Goal: Information Seeking & Learning: Learn about a topic

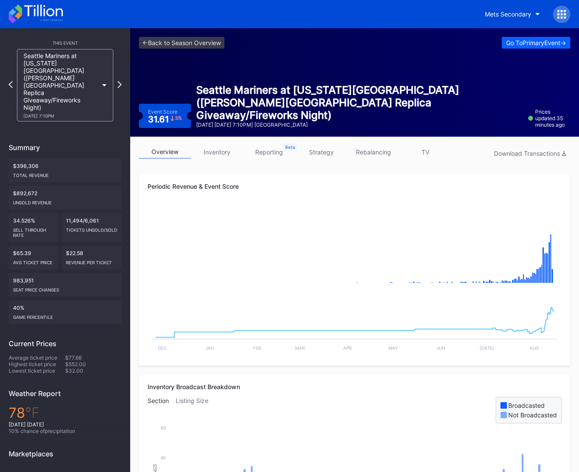
scroll to position [2, 0]
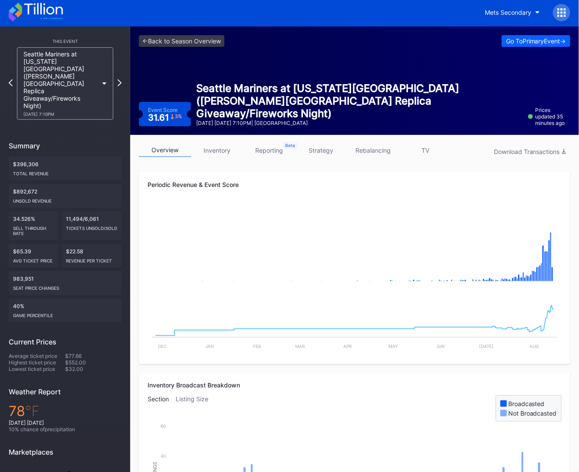
click at [52, 16] on icon at bounding box center [36, 12] width 54 height 19
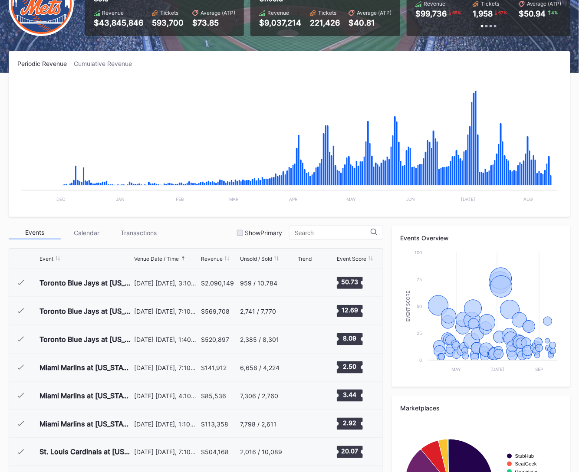
scroll to position [1692, 0]
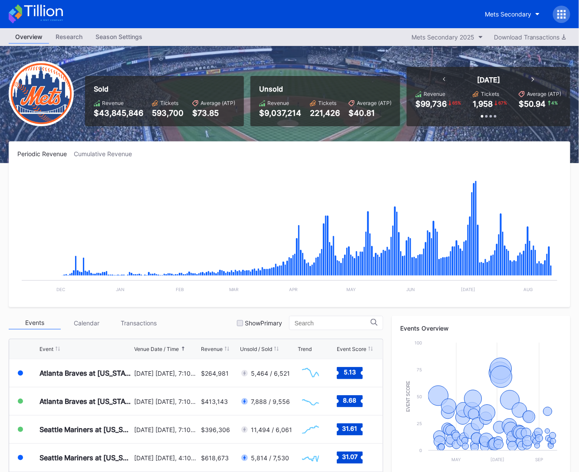
click at [48, 23] on icon at bounding box center [36, 13] width 54 height 19
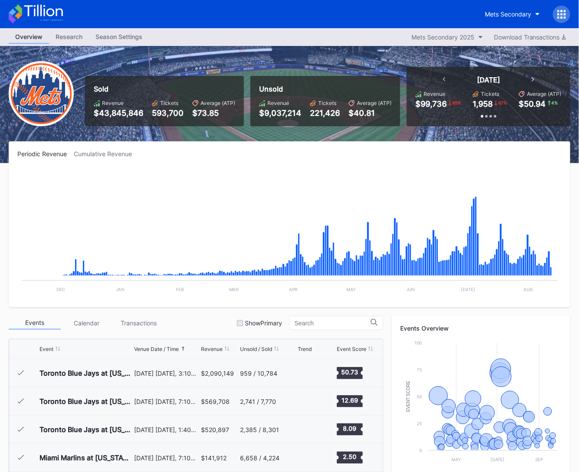
scroll to position [1692, 0]
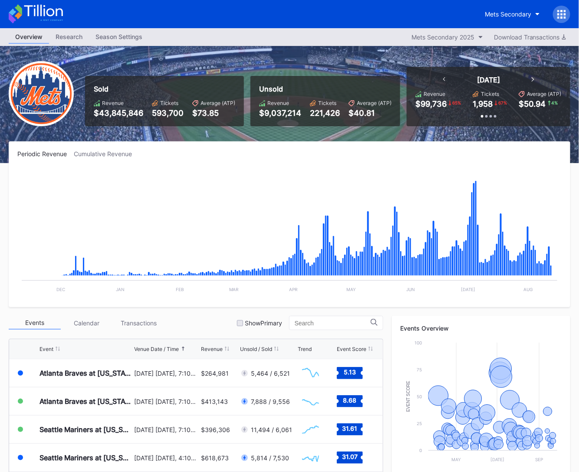
click at [29, 20] on icon at bounding box center [36, 13] width 54 height 19
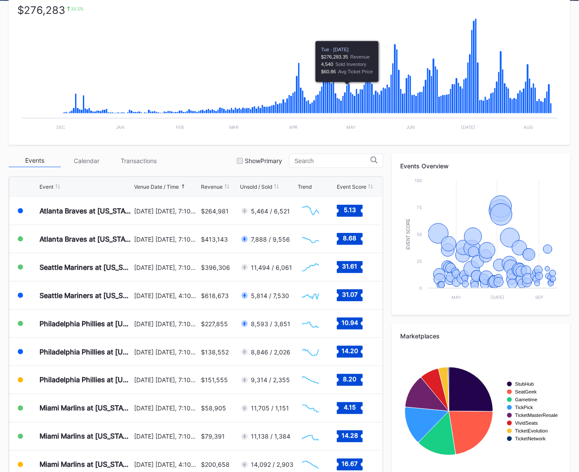
scroll to position [183, 0]
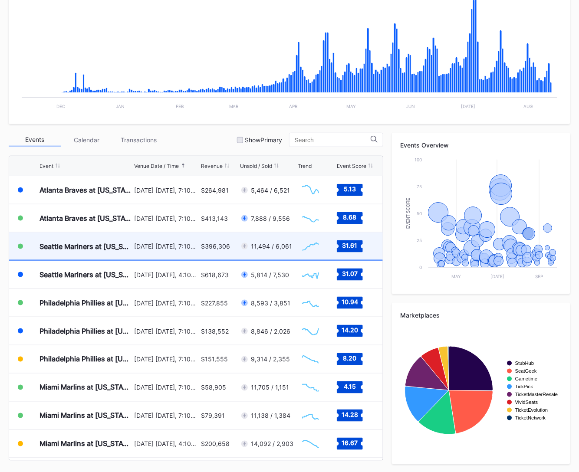
click at [202, 247] on div "$396,306" at bounding box center [215, 246] width 29 height 7
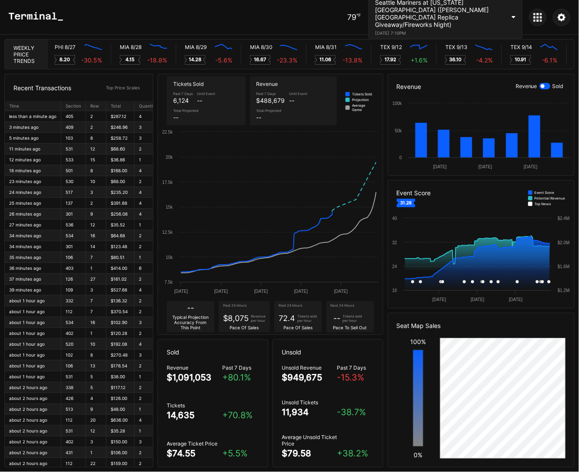
scroll to position [0, 4300]
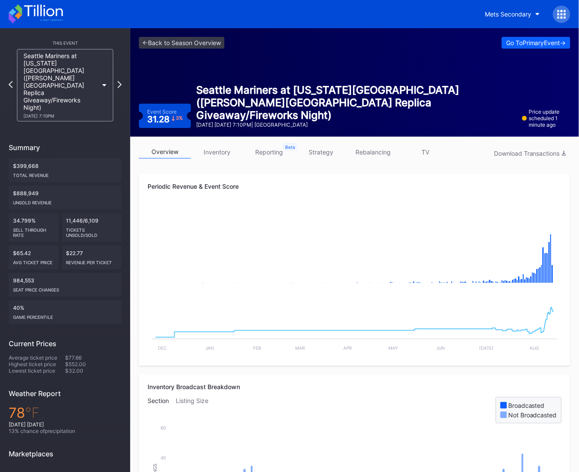
click at [47, 10] on icon at bounding box center [43, 11] width 39 height 12
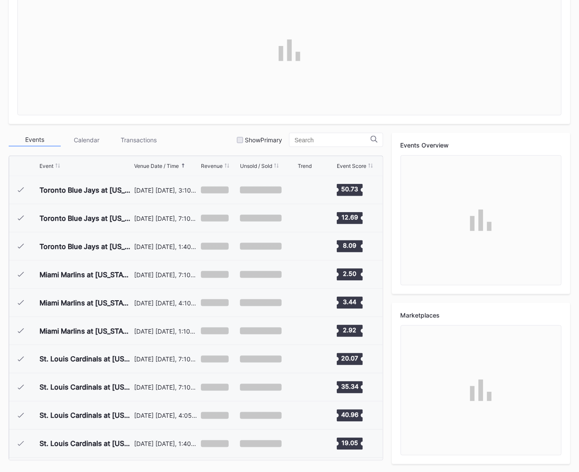
scroll to position [1692, 0]
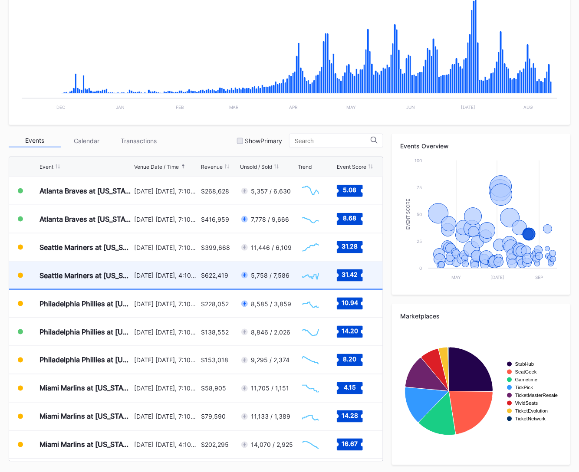
click at [172, 272] on div "August 16 Saturday, 4:10PM" at bounding box center [166, 275] width 65 height 7
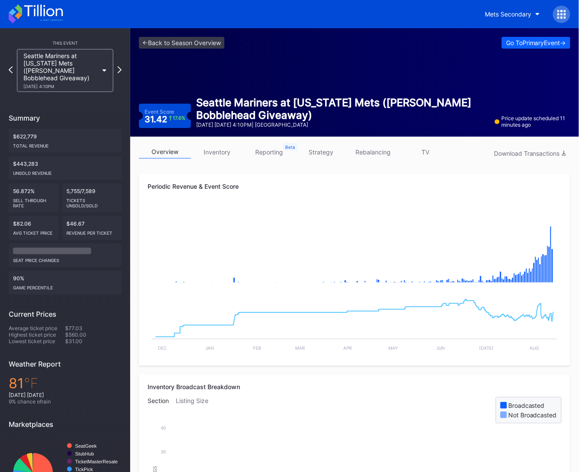
click at [317, 154] on link "strategy" at bounding box center [321, 151] width 52 height 13
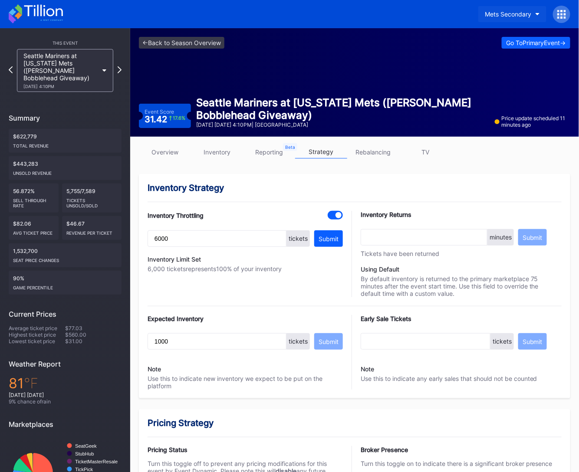
click at [525, 15] on div "Mets Secondary" at bounding box center [508, 13] width 46 height 7
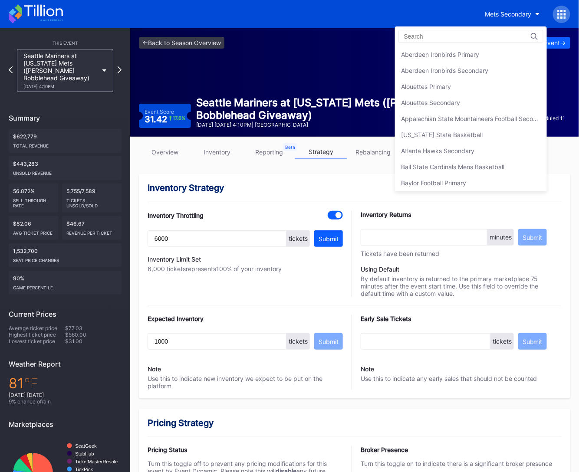
scroll to position [1358, 0]
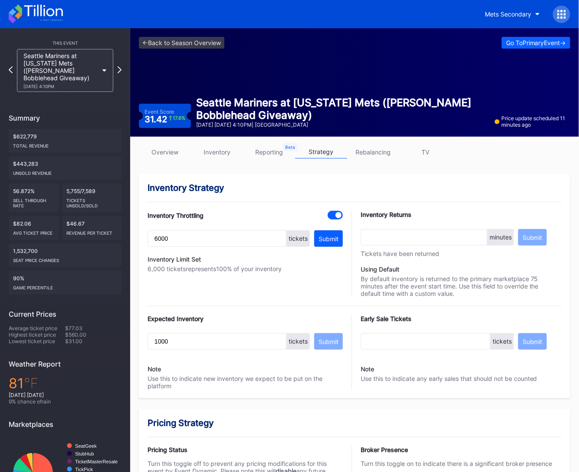
click at [564, 13] on icon at bounding box center [565, 14] width 2 height 2
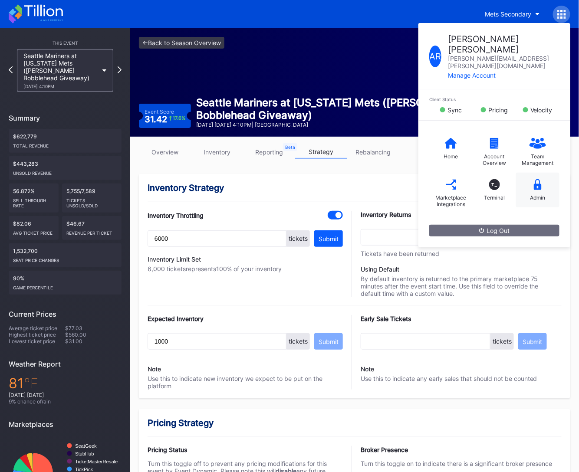
click at [531, 194] on div "Admin" at bounding box center [537, 197] width 15 height 7
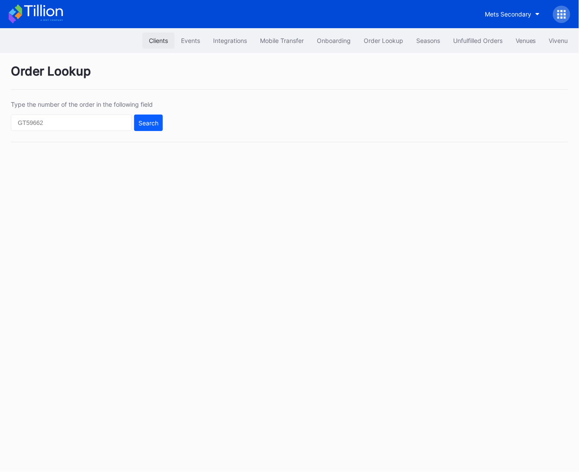
click at [156, 39] on div "Clients" at bounding box center [158, 40] width 19 height 7
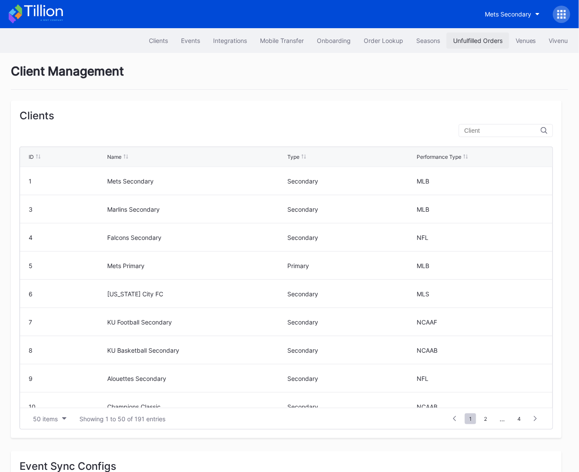
click at [464, 42] on div "Unfulfilled Orders" at bounding box center [477, 40] width 49 height 7
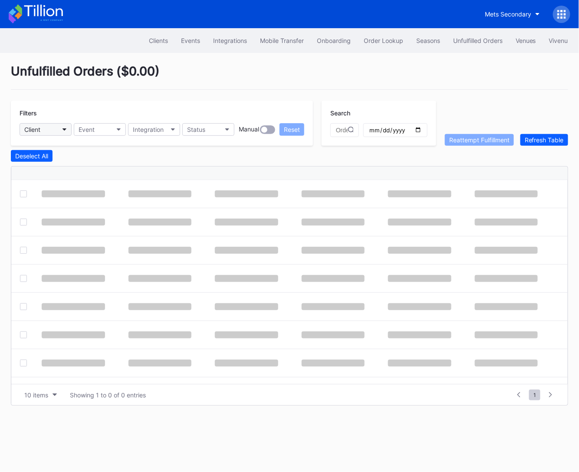
click at [56, 128] on button "Client" at bounding box center [46, 129] width 52 height 13
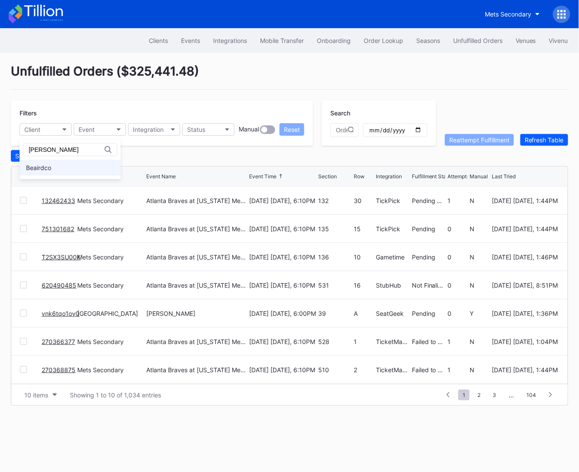
type input "beaird"
click at [42, 166] on div "Beairdco" at bounding box center [38, 167] width 25 height 7
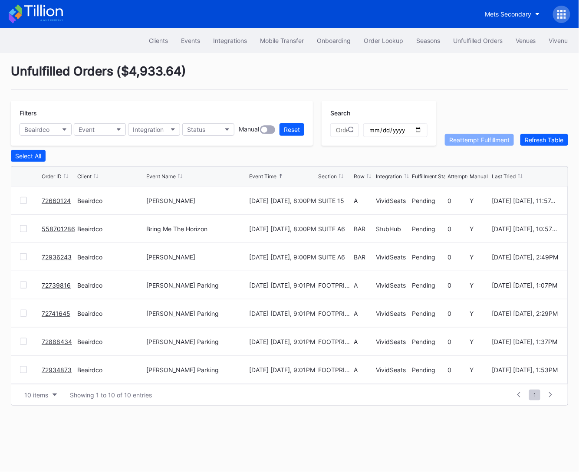
click at [38, 10] on icon at bounding box center [43, 11] width 39 height 12
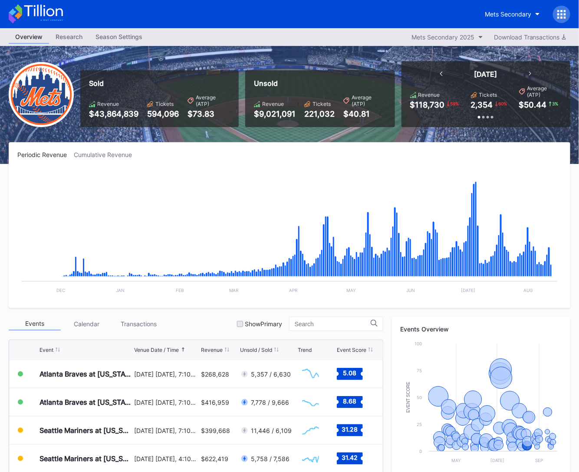
click at [34, 17] on icon at bounding box center [36, 13] width 54 height 19
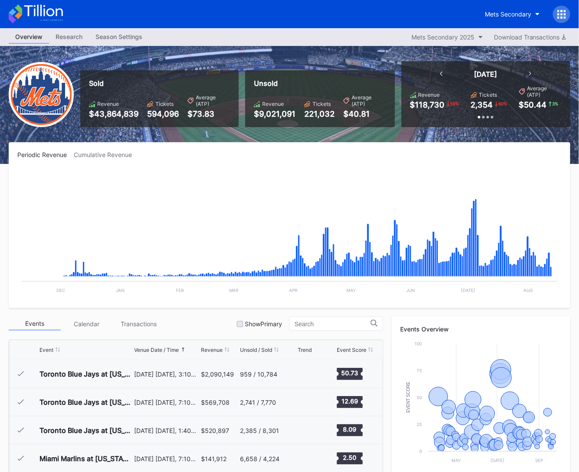
scroll to position [1692, 0]
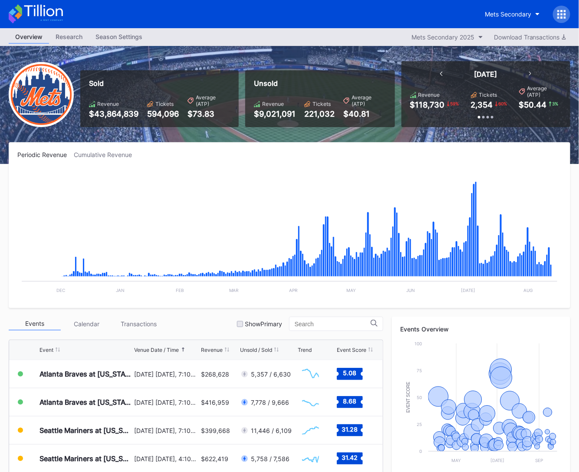
click at [51, 13] on icon at bounding box center [36, 13] width 54 height 19
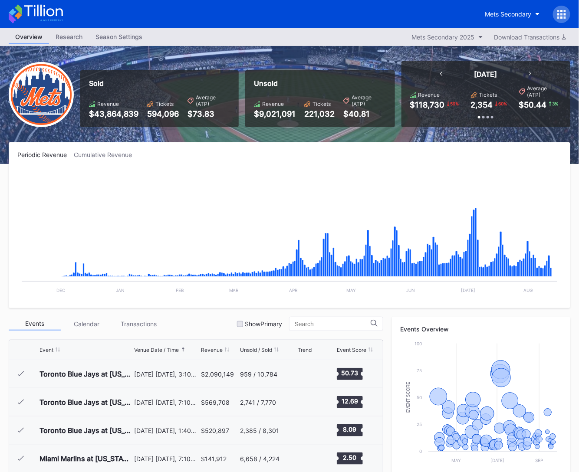
scroll to position [1692, 0]
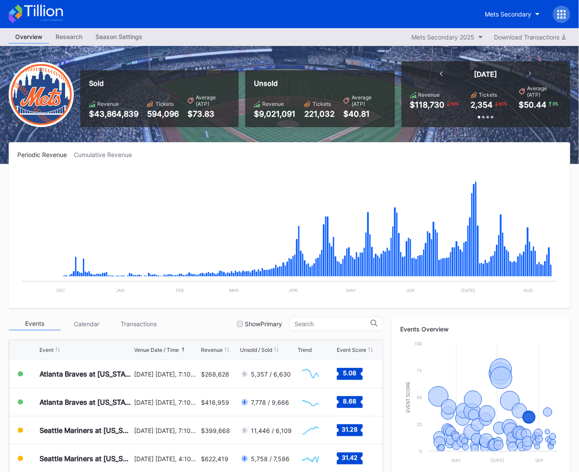
click at [57, 11] on icon at bounding box center [36, 13] width 54 height 19
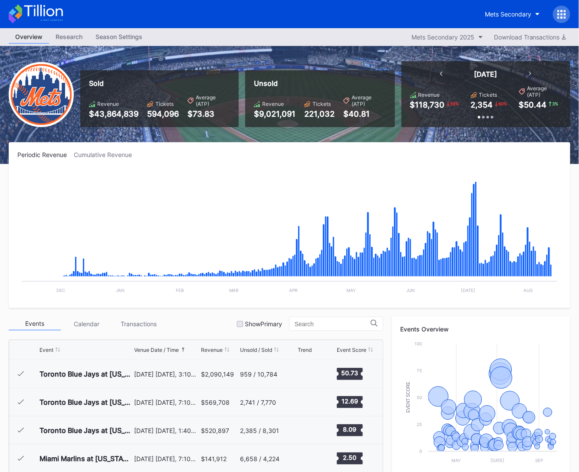
scroll to position [1692, 0]
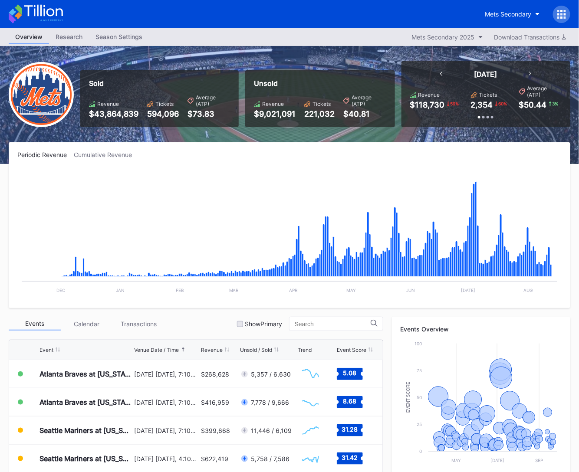
click at [60, 9] on icon at bounding box center [43, 11] width 39 height 12
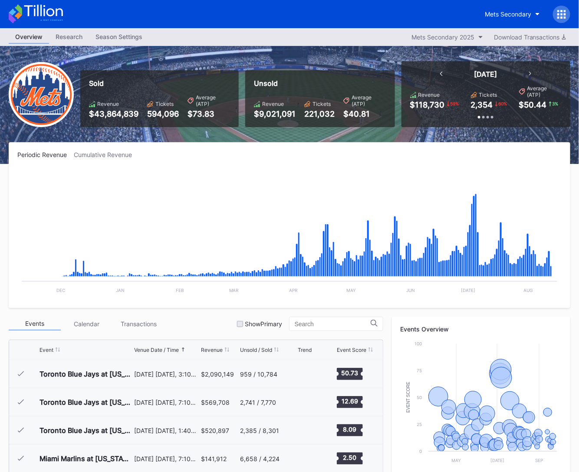
scroll to position [1692, 0]
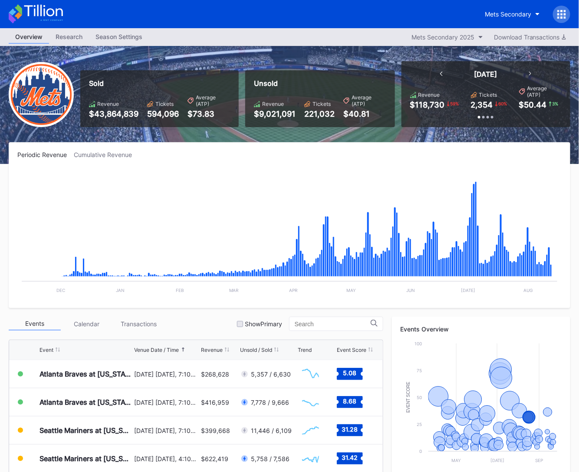
click at [53, 24] on div "Mets Secondary" at bounding box center [289, 14] width 579 height 28
click at [55, 22] on icon at bounding box center [36, 13] width 54 height 19
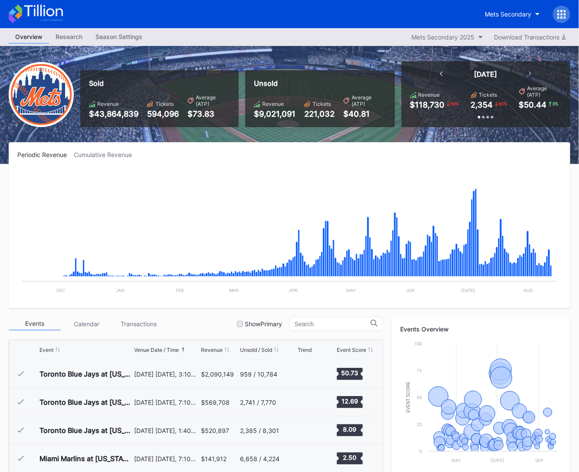
scroll to position [1692, 0]
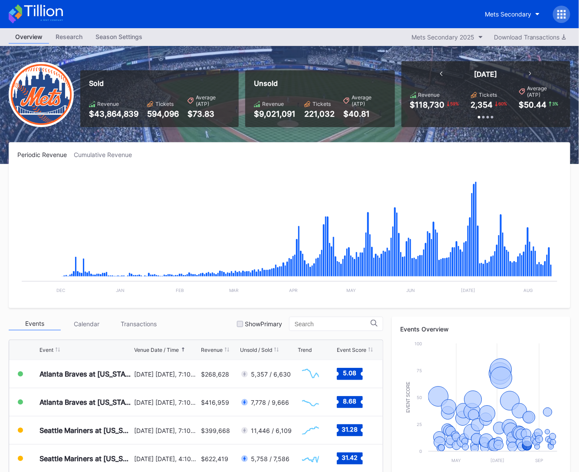
click at [59, 14] on icon at bounding box center [36, 13] width 54 height 19
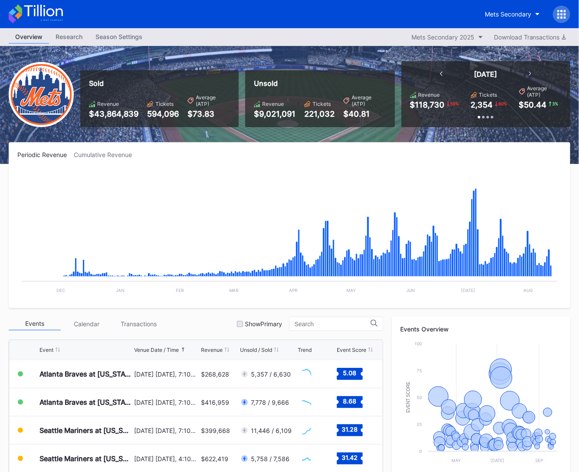
scroll to position [183, 0]
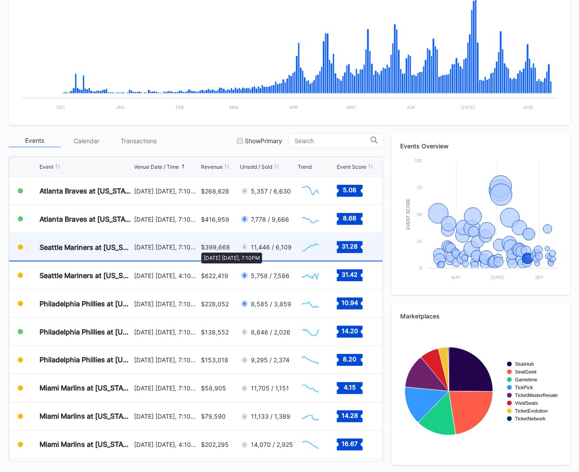
click at [197, 248] on div "[DATE] [DATE], 7:10PM" at bounding box center [166, 246] width 65 height 7
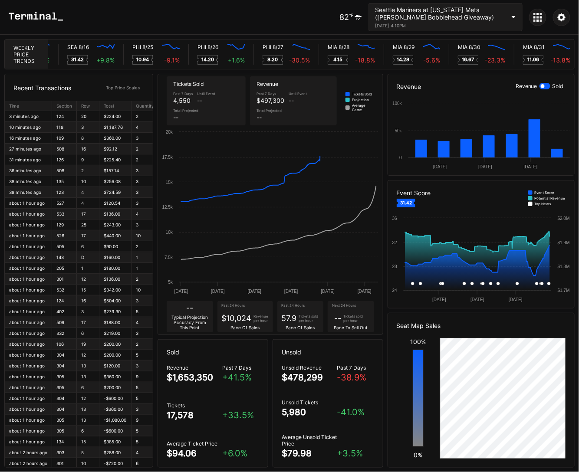
scroll to position [0, 4092]
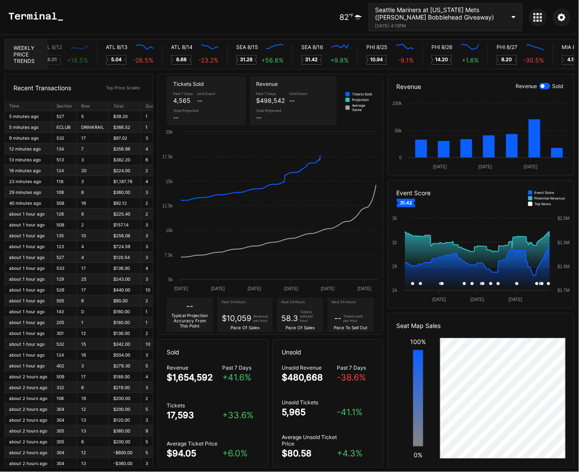
click at [459, 14] on div "Seattle Mariners at New York Mets (Juan Soto Bobblehead Giveaway)" at bounding box center [440, 13] width 130 height 15
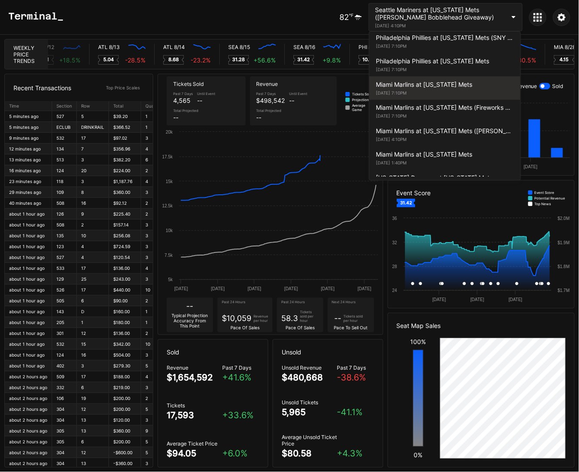
scroll to position [1527, 0]
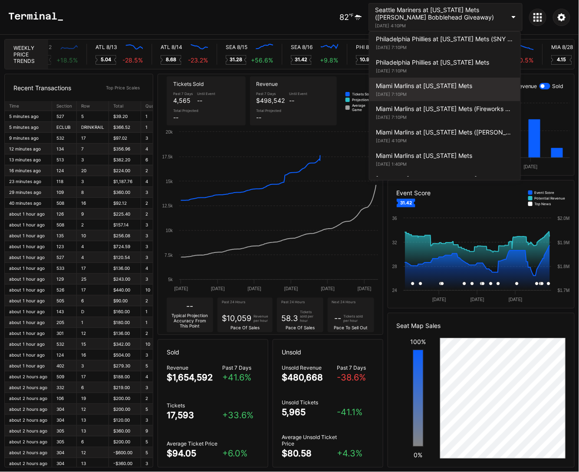
click at [435, 162] on div "August 31, 2025 1:40PM" at bounding box center [445, 164] width 138 height 5
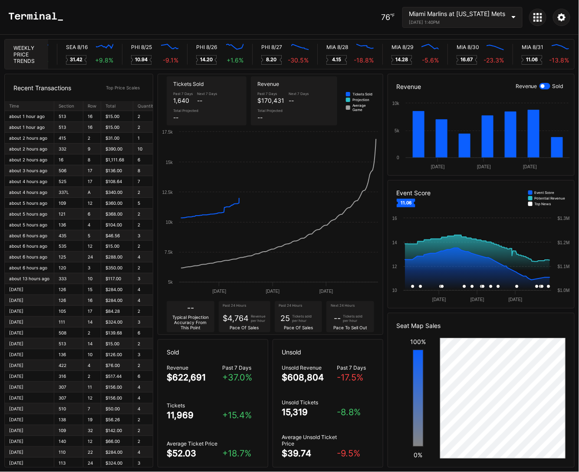
click at [532, 16] on div at bounding box center [537, 17] width 17 height 17
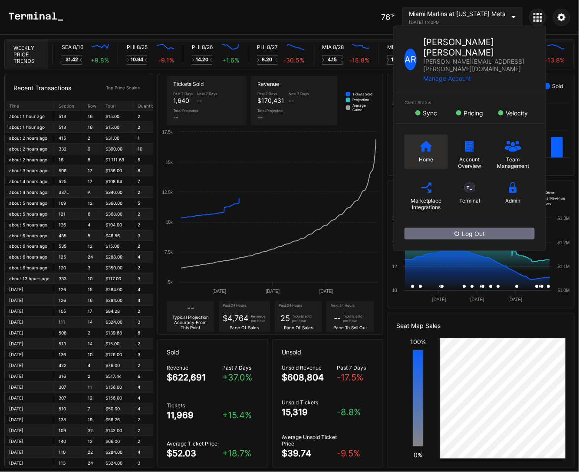
scroll to position [0, 4097]
click at [420, 141] on icon at bounding box center [426, 146] width 12 height 11
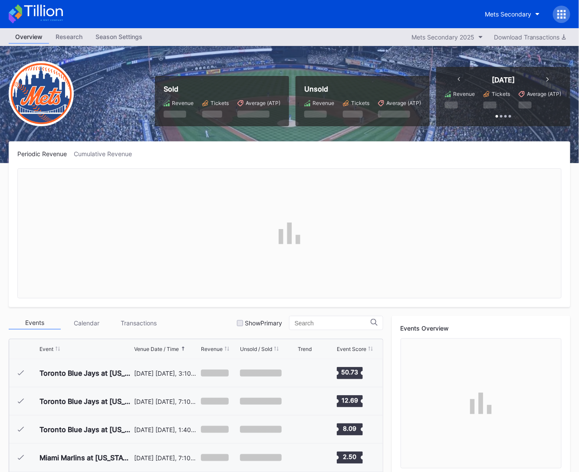
scroll to position [1692, 0]
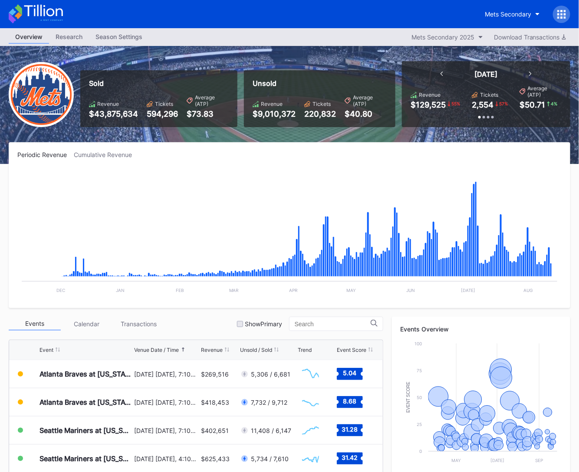
click at [570, 11] on div "Mets Secondary" at bounding box center [524, 14] width 92 height 17
click at [566, 14] on div at bounding box center [561, 14] width 17 height 17
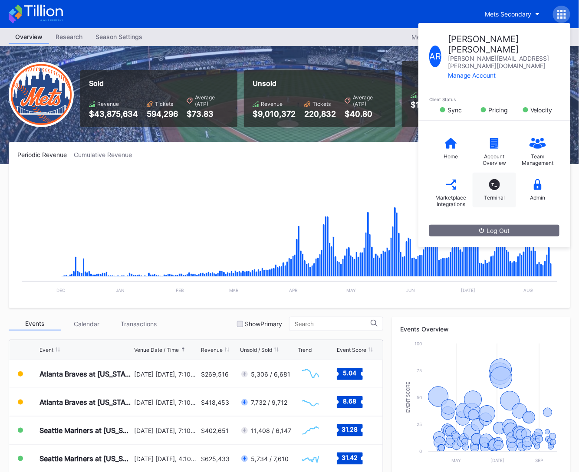
click at [485, 173] on div "T_ Terminal" at bounding box center [494, 190] width 43 height 35
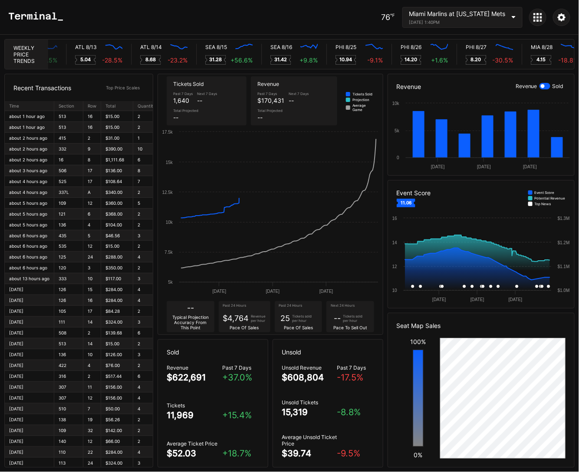
click at [464, 16] on div "Miami Marlins at New York Mets" at bounding box center [457, 13] width 96 height 7
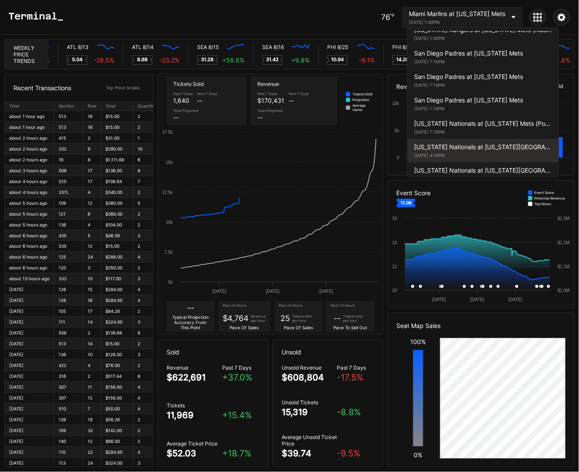
scroll to position [0, 3896]
click at [456, 139] on div "Washington Nationals at New York Mets (Long Sleeve T-Shirt Giveaway) September …" at bounding box center [482, 150] width 151 height 23
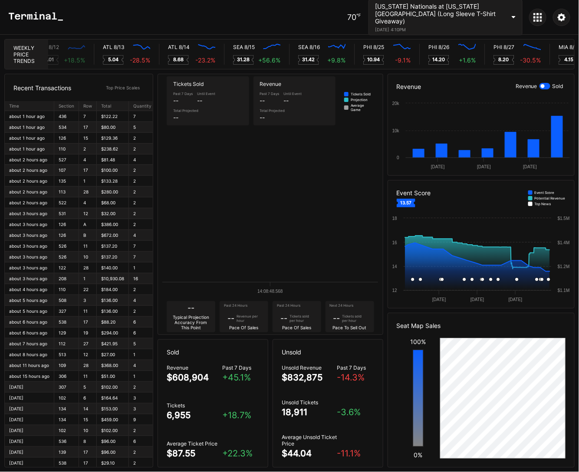
click at [419, 12] on div "Washington Nationals at New York Mets (Long Sleeve T-Shirt Giveaway)" at bounding box center [440, 14] width 130 height 22
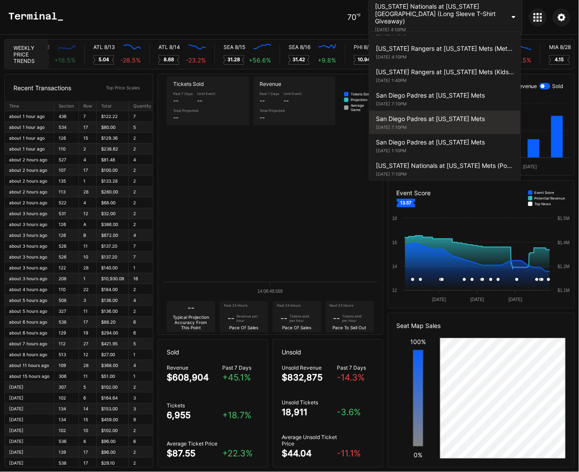
scroll to position [0, 3870]
click at [439, 87] on div "San Diego Padres at New York Mets September 16, 2025 7:10PM" at bounding box center [444, 98] width 151 height 23
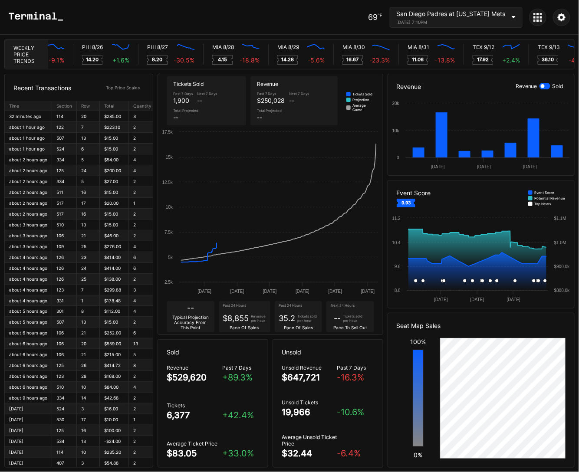
scroll to position [0, 4207]
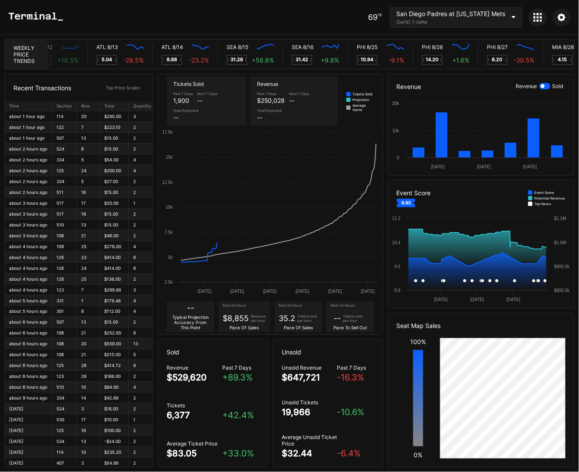
click at [463, 12] on div "San Diego Padres at [US_STATE] Mets" at bounding box center [450, 13] width 109 height 7
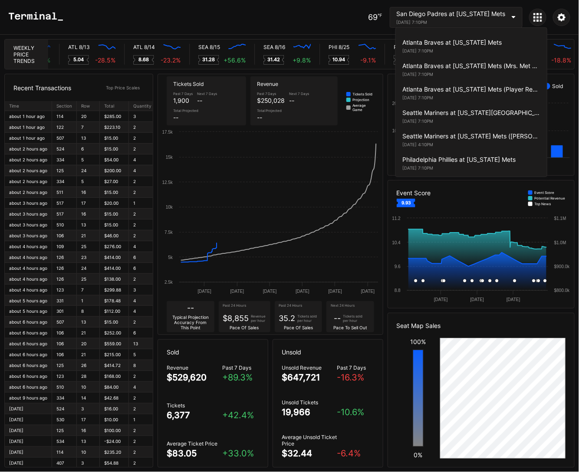
scroll to position [0, 3895]
click at [463, 109] on div "Seattle Mariners at [US_STATE][GEOGRAPHIC_DATA] ([PERSON_NAME][GEOGRAPHIC_DATA]…" at bounding box center [471, 112] width 138 height 7
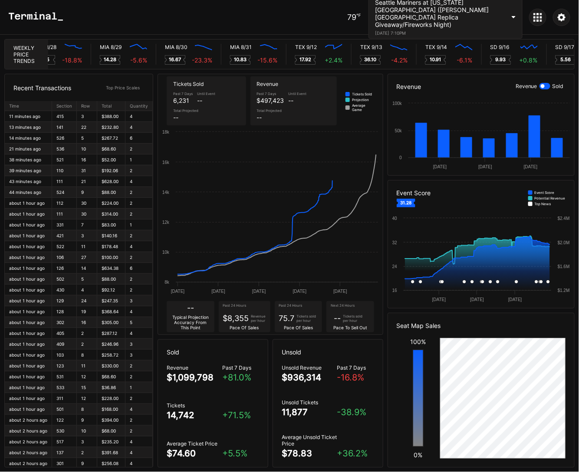
scroll to position [0, 4384]
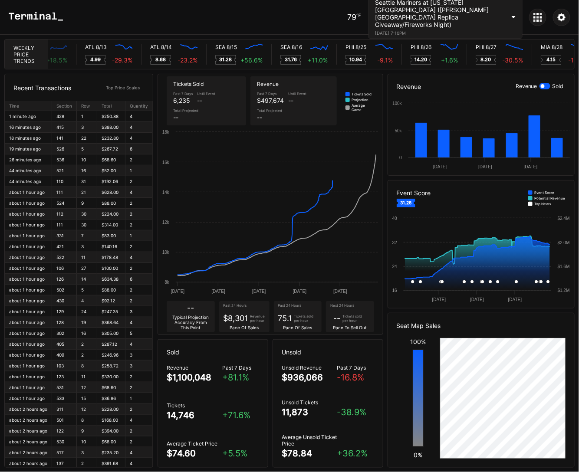
scroll to position [0, 3879]
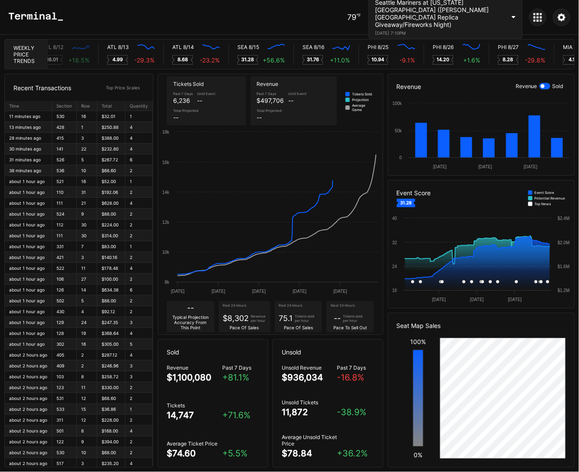
click at [46, 13] on icon at bounding box center [36, 16] width 54 height 9
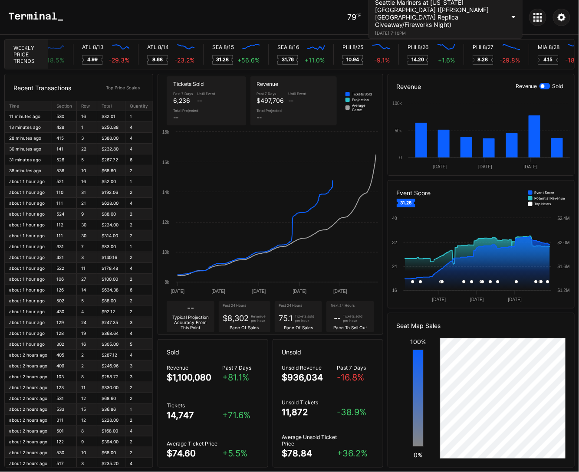
scroll to position [0, 3882]
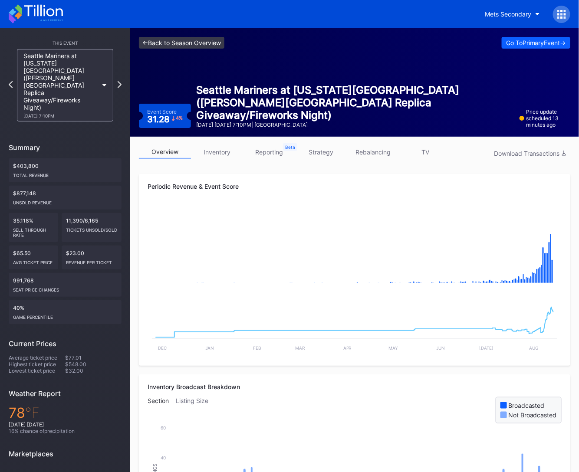
click at [187, 43] on link "<- Back to Season Overview" at bounding box center [181, 43] width 85 height 12
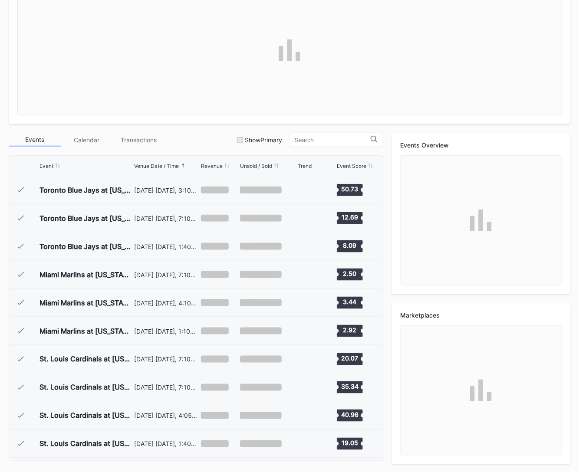
scroll to position [1692, 0]
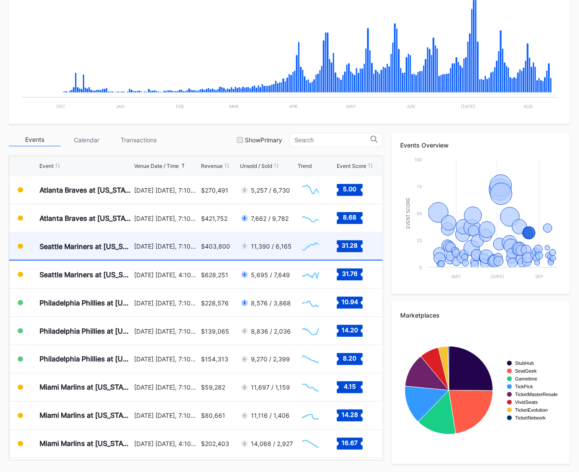
click at [220, 251] on div "$403,800" at bounding box center [219, 246] width 37 height 27
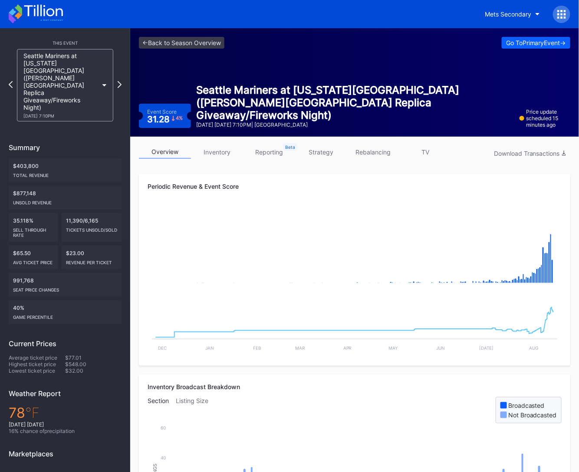
click at [321, 154] on link "strategy" at bounding box center [321, 151] width 52 height 13
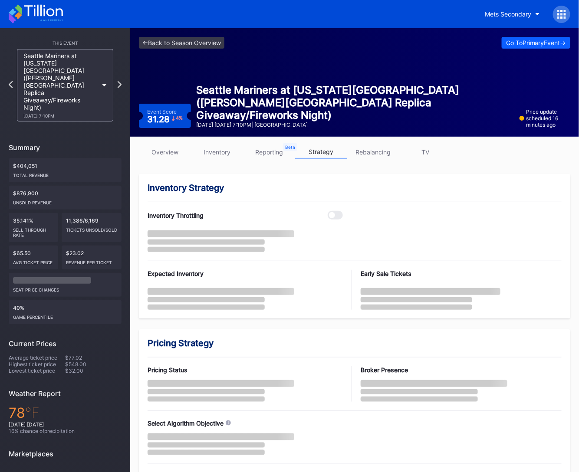
click at [175, 152] on link "overview" at bounding box center [165, 151] width 52 height 13
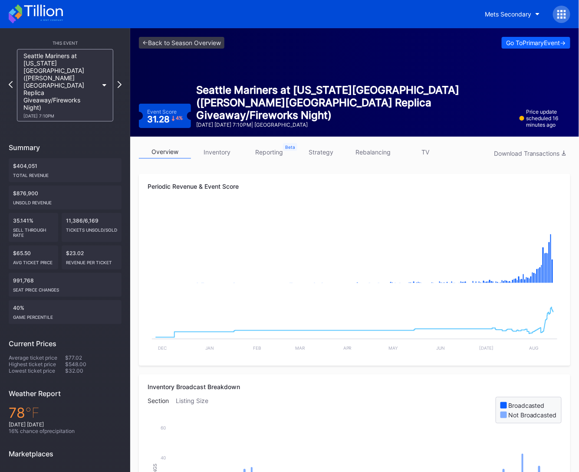
click at [223, 69] on div "<- Back to Season Overview Go To Primary Event -> Event Score 31.28 4 % Seattle…" at bounding box center [354, 82] width 449 height 108
click at [50, 10] on icon at bounding box center [36, 13] width 54 height 19
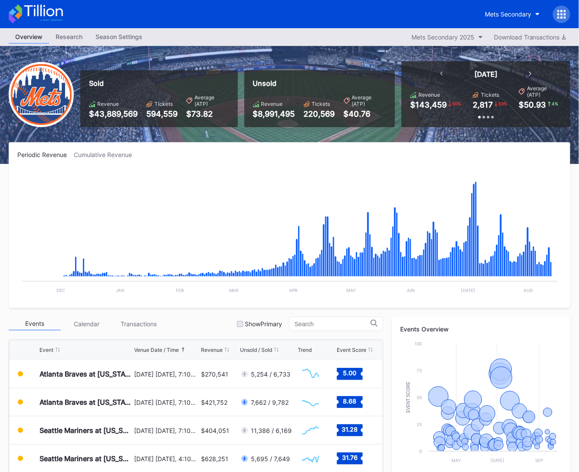
click at [45, 17] on icon at bounding box center [36, 13] width 54 height 19
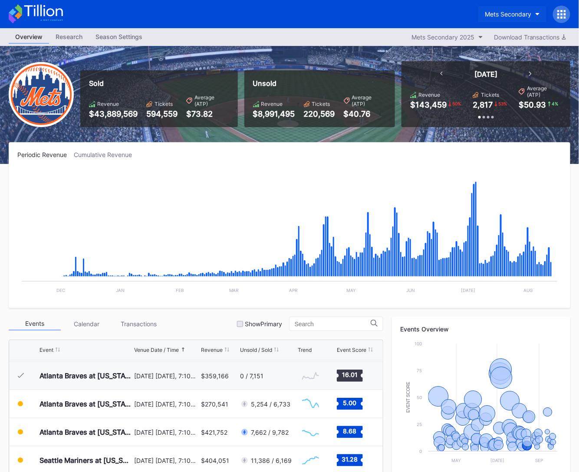
click at [534, 13] on button "Mets Secondary" at bounding box center [512, 14] width 68 height 16
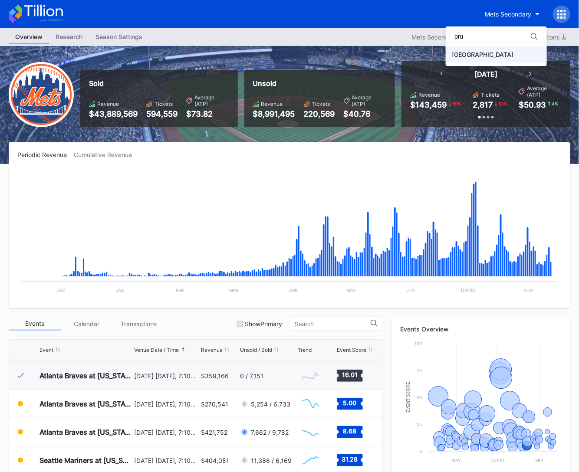
type input "pru"
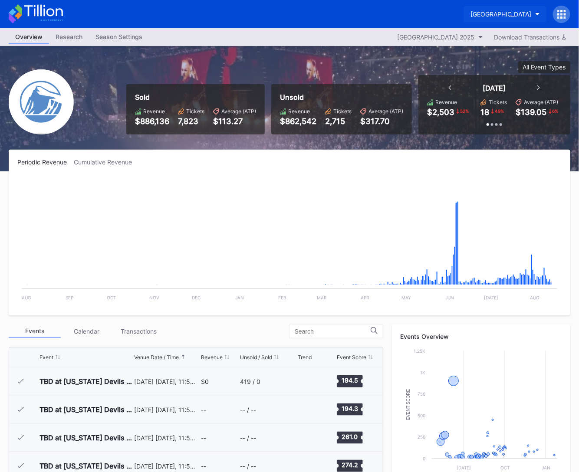
click at [516, 11] on div "[GEOGRAPHIC_DATA]" at bounding box center [500, 13] width 61 height 7
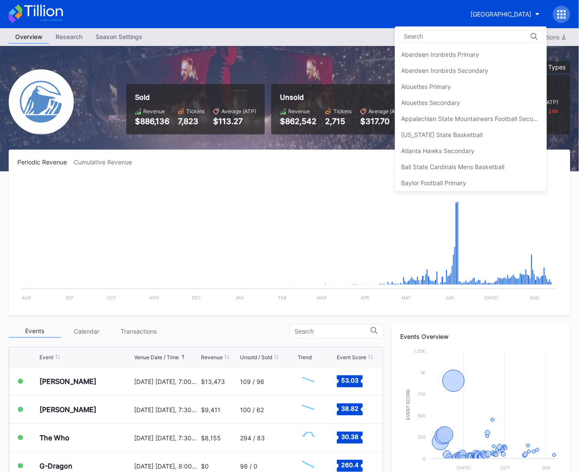
scroll to position [1996, 0]
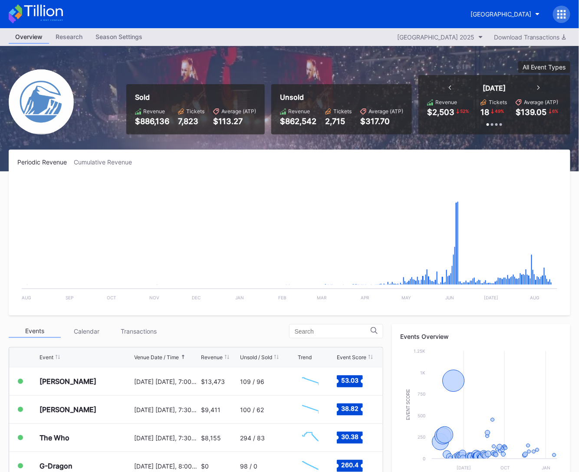
click at [563, 15] on icon at bounding box center [561, 14] width 9 height 9
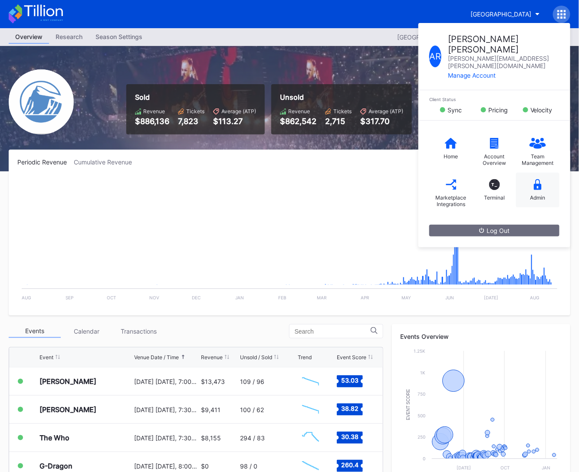
click at [541, 173] on div "Admin" at bounding box center [537, 190] width 43 height 35
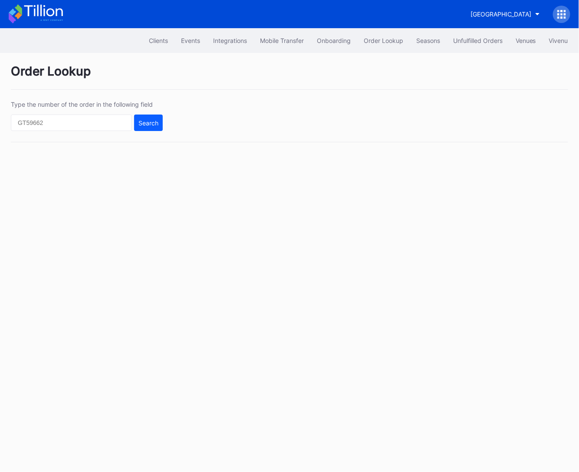
click at [45, 11] on icon at bounding box center [36, 13] width 54 height 19
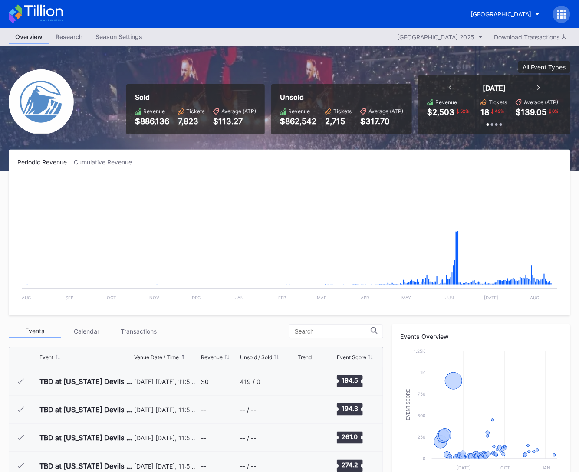
scroll to position [846, 0]
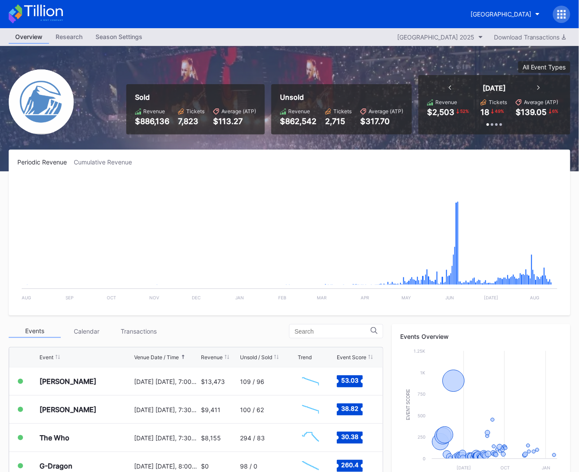
click at [564, 15] on icon at bounding box center [561, 14] width 9 height 9
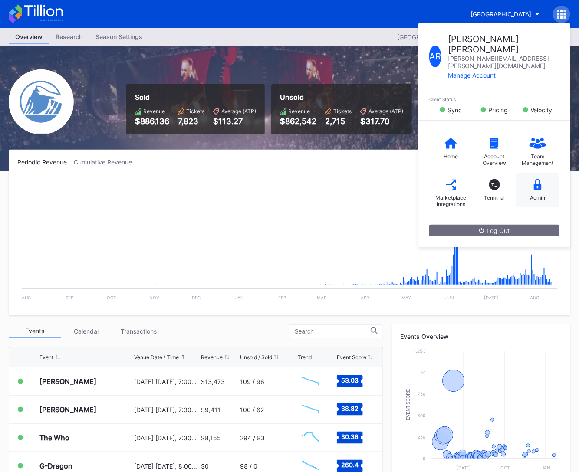
scroll to position [0, 0]
click at [440, 173] on div "Marketplace Integrations" at bounding box center [450, 193] width 43 height 41
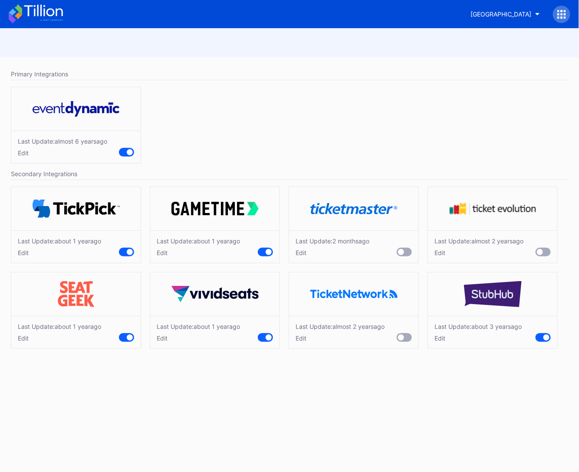
click at [301, 254] on div "Edit" at bounding box center [332, 252] width 74 height 7
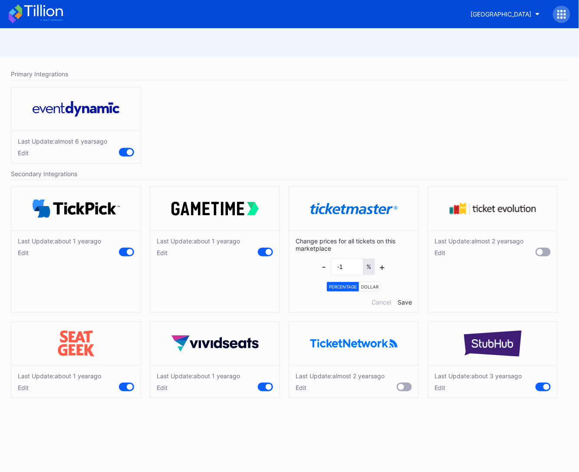
click at [44, 15] on icon at bounding box center [43, 11] width 39 height 12
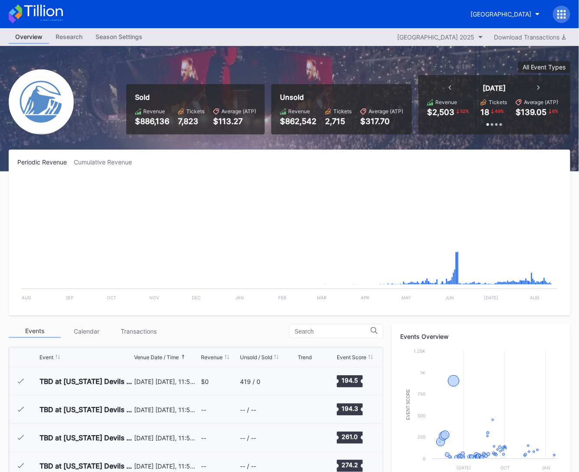
scroll to position [846, 0]
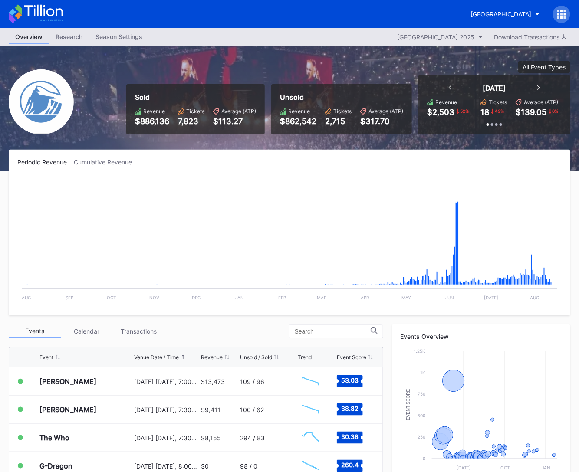
click at [52, 10] on icon at bounding box center [36, 13] width 54 height 19
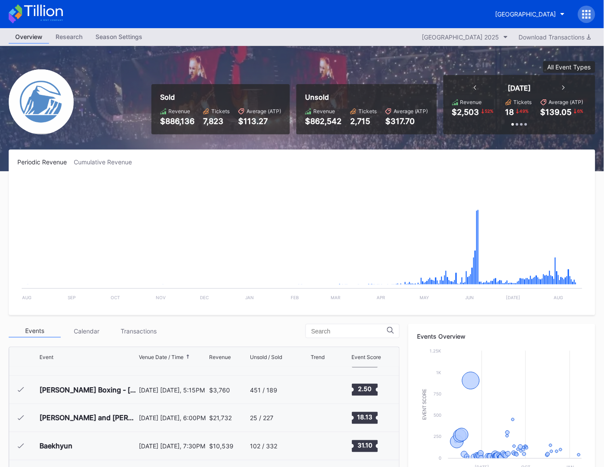
scroll to position [846, 0]
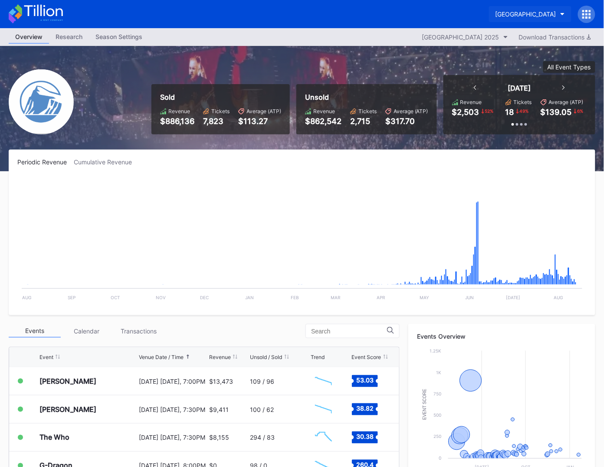
click at [522, 9] on button "[GEOGRAPHIC_DATA]" at bounding box center [530, 14] width 82 height 16
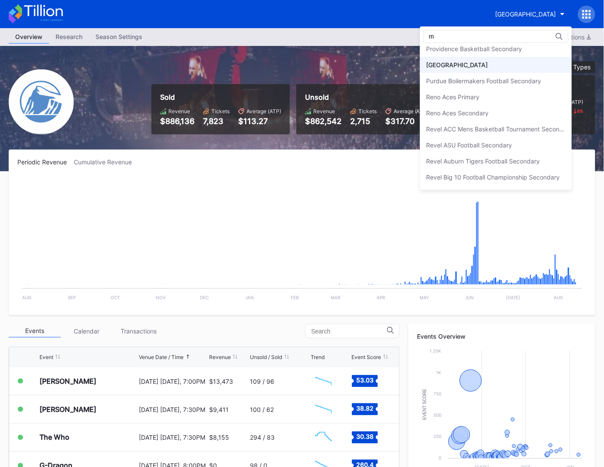
scroll to position [0, 0]
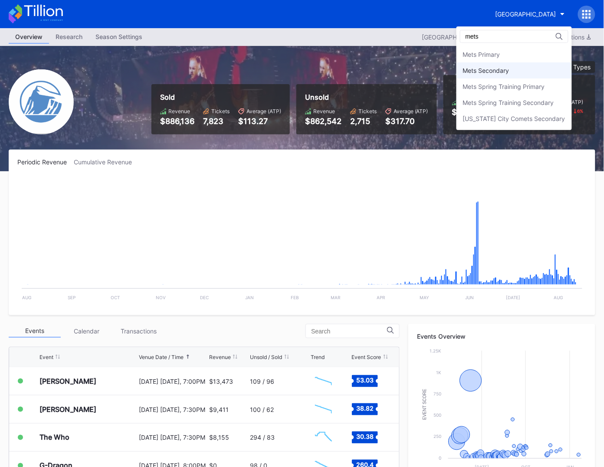
type input "mets"
click at [484, 71] on div "Mets Secondary" at bounding box center [486, 70] width 46 height 7
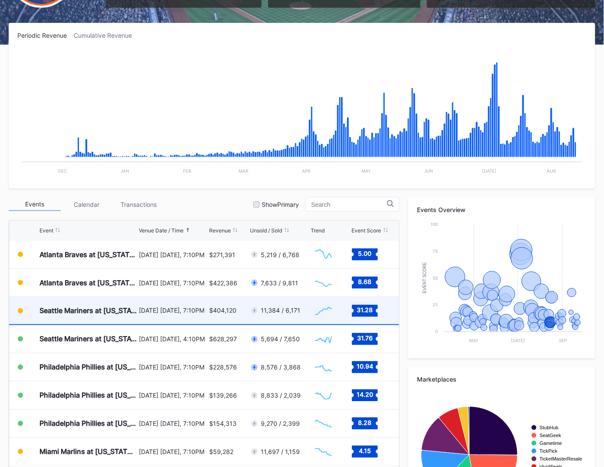
scroll to position [1667, 0]
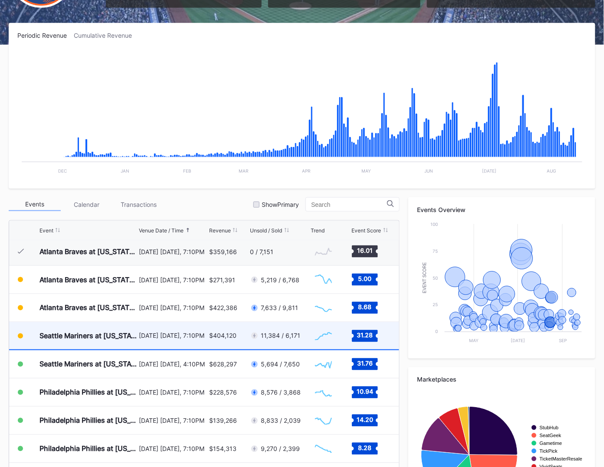
click at [218, 344] on div "$404,120" at bounding box center [228, 335] width 39 height 27
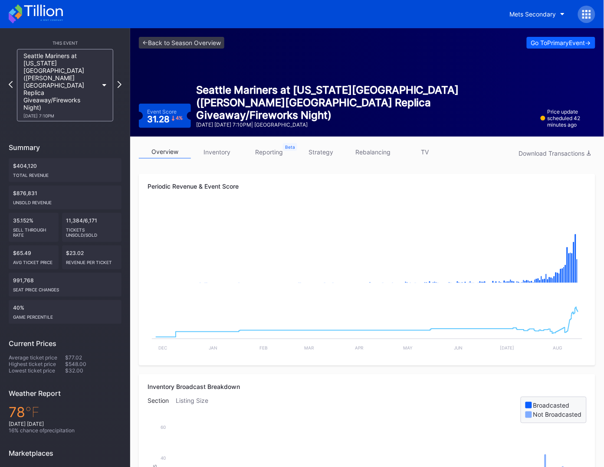
click at [67, 10] on div "Mets Secondary" at bounding box center [302, 14] width 604 height 28
click at [64, 11] on div "Mets Secondary" at bounding box center [302, 14] width 604 height 28
click at [58, 13] on icon at bounding box center [36, 13] width 54 height 19
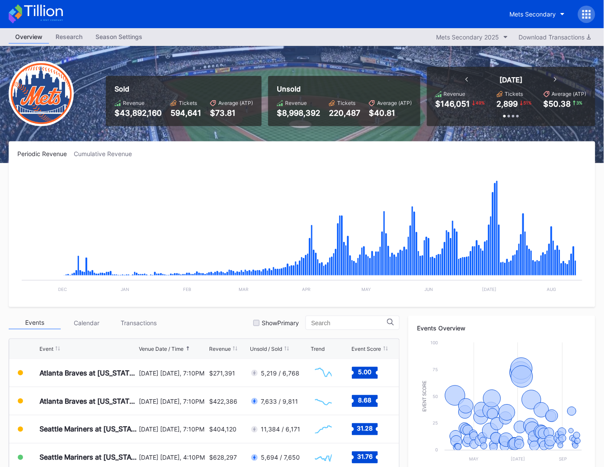
click at [19, 10] on icon at bounding box center [18, 9] width 7 height 11
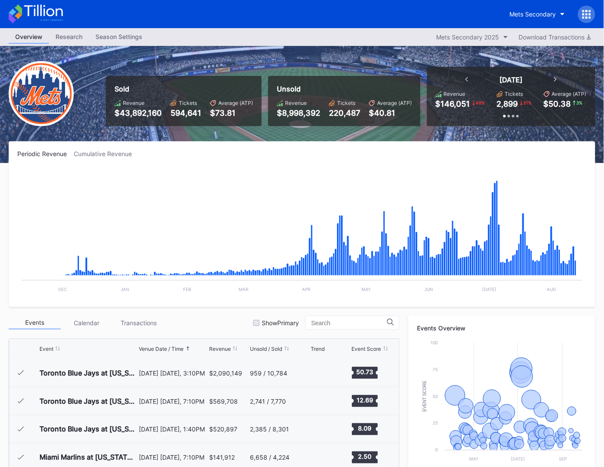
scroll to position [1692, 0]
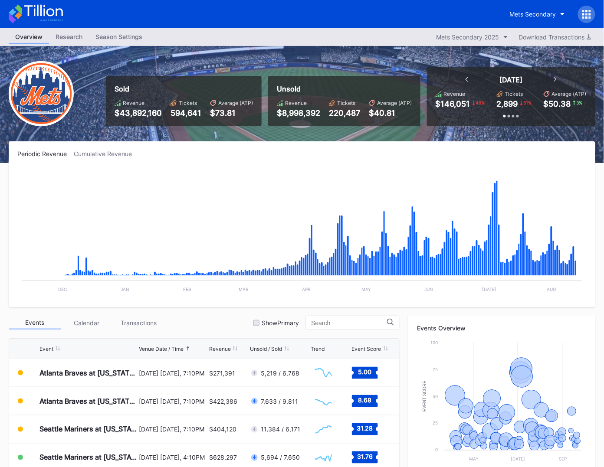
click at [56, 5] on icon at bounding box center [36, 13] width 54 height 19
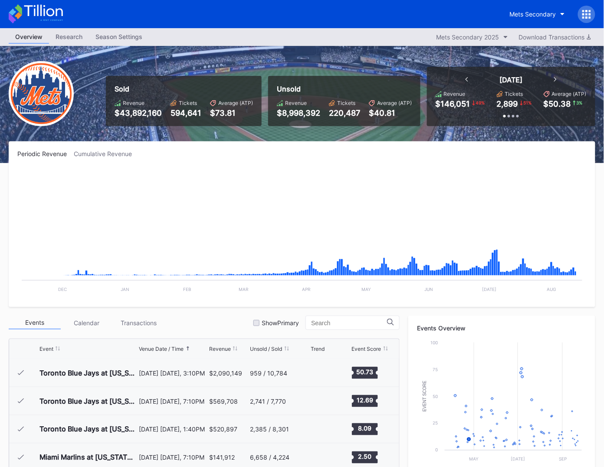
scroll to position [1692, 0]
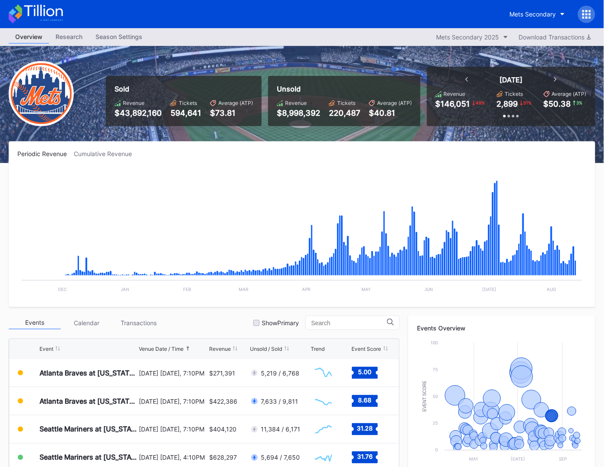
click at [46, 14] on icon at bounding box center [36, 13] width 54 height 19
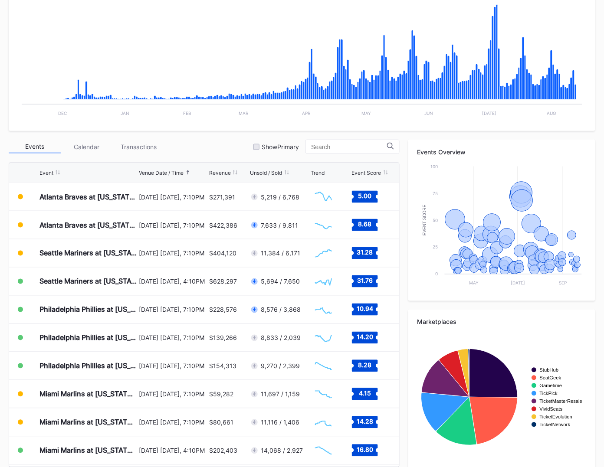
scroll to position [188, 0]
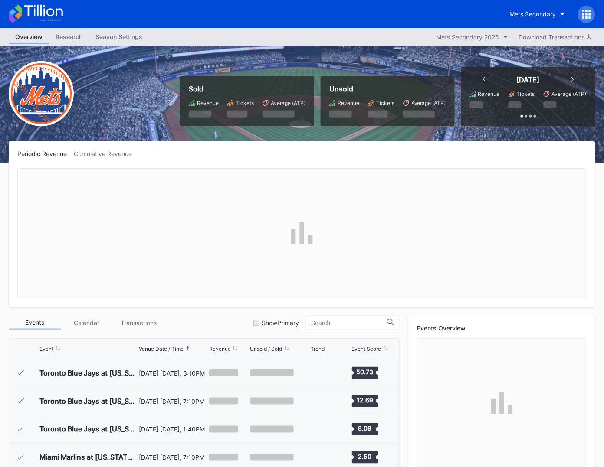
click at [590, 12] on icon at bounding box center [586, 14] width 9 height 9
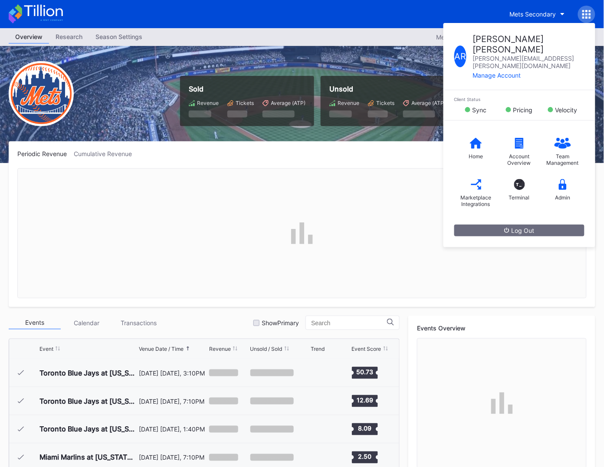
scroll to position [1692, 0]
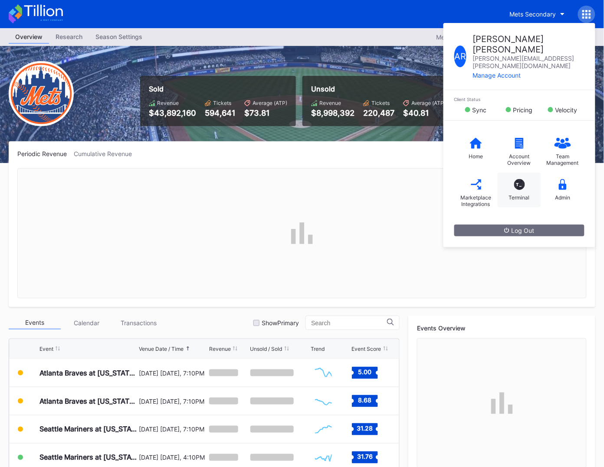
click at [527, 173] on div "T_ Terminal" at bounding box center [519, 190] width 43 height 35
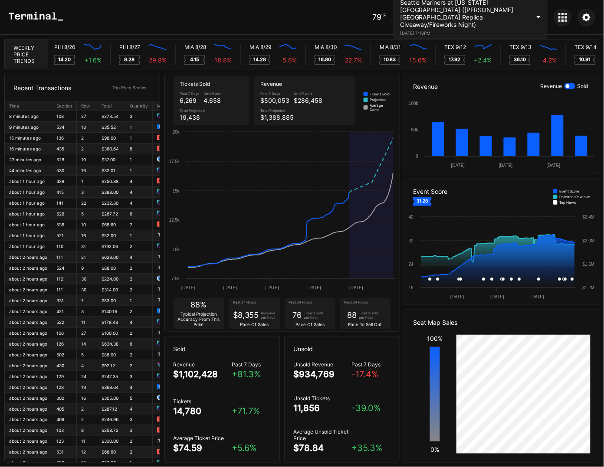
scroll to position [0, 4234]
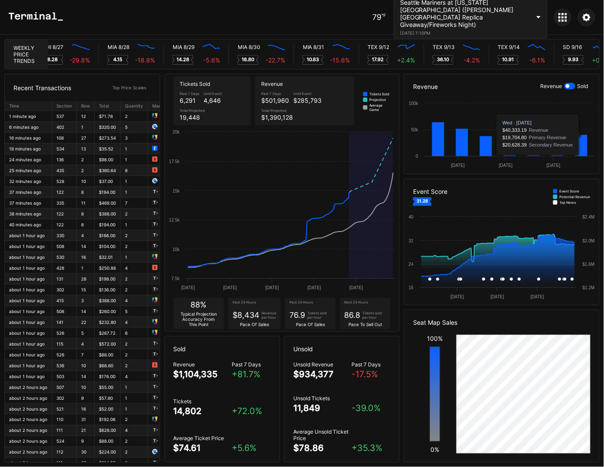
click at [573, 85] on div at bounding box center [570, 86] width 11 height 7
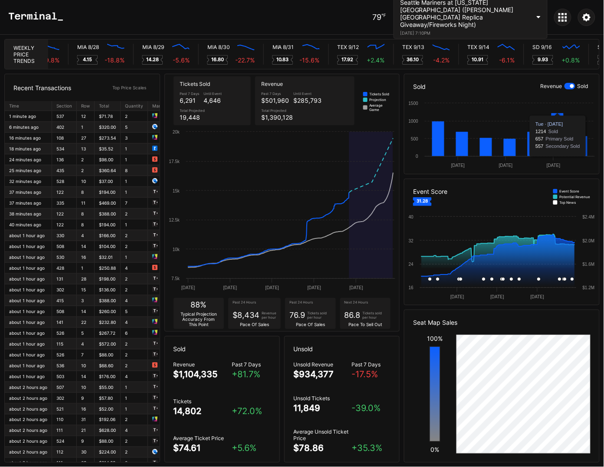
click at [570, 84] on div at bounding box center [570, 86] width 11 height 7
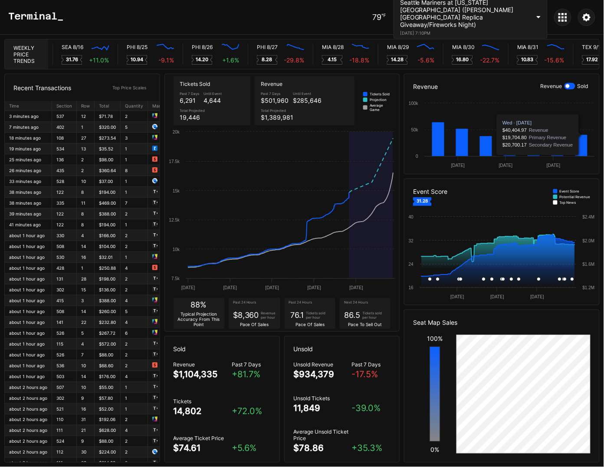
click at [570, 85] on div at bounding box center [570, 86] width 11 height 7
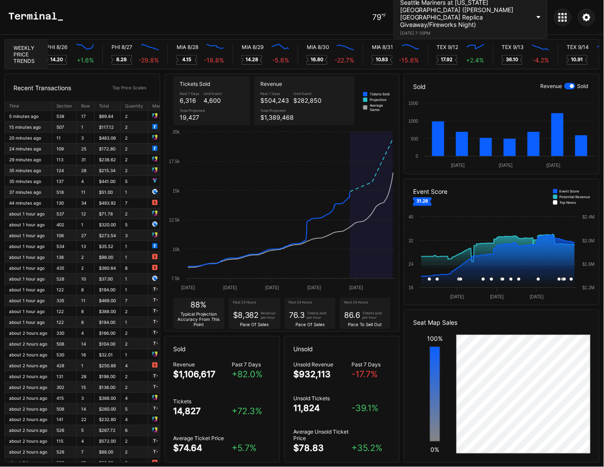
scroll to position [0, 3843]
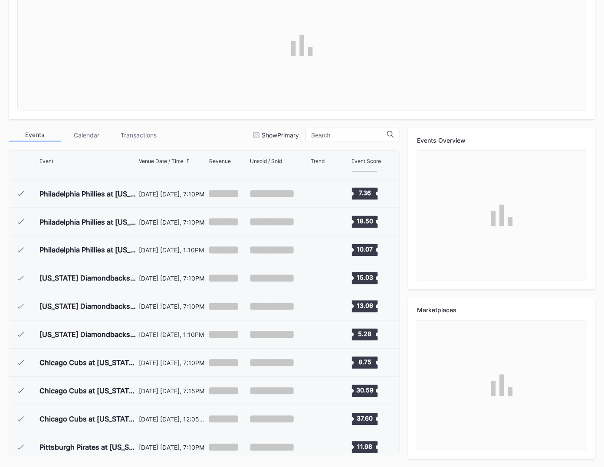
scroll to position [1692, 0]
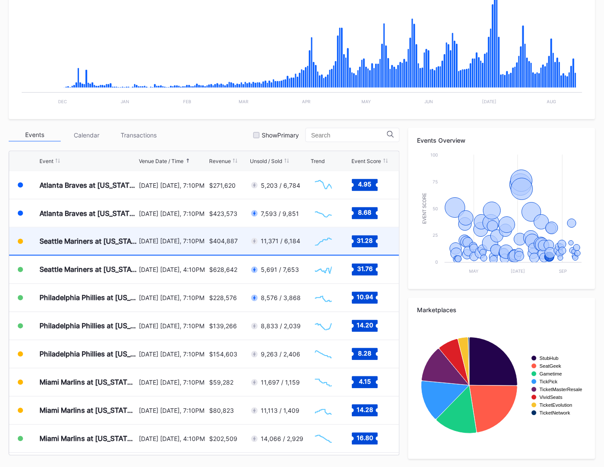
click at [178, 238] on div "[DATE] [DATE], 7:10PM" at bounding box center [173, 241] width 68 height 7
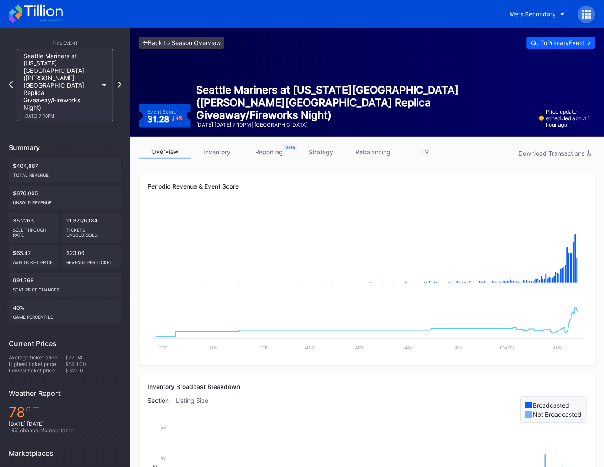
click at [195, 47] on link "<- Back to Season Overview" at bounding box center [181, 43] width 85 height 12
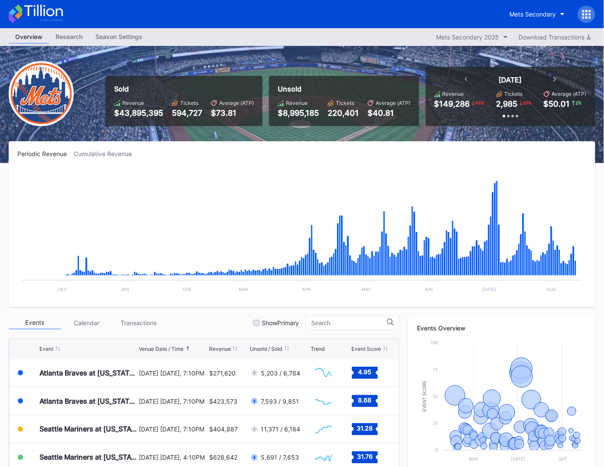
click at [59, 16] on icon at bounding box center [36, 13] width 54 height 19
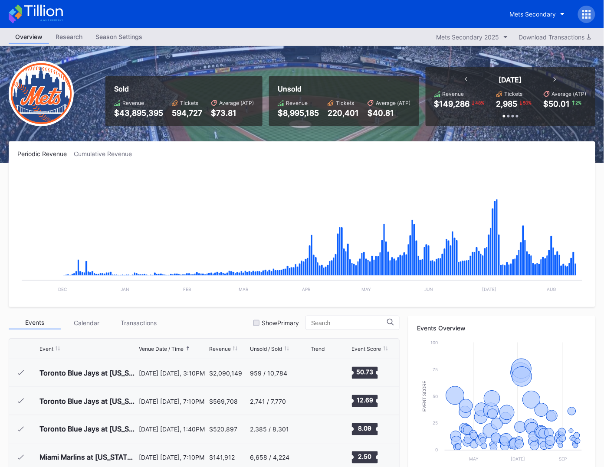
scroll to position [1692, 0]
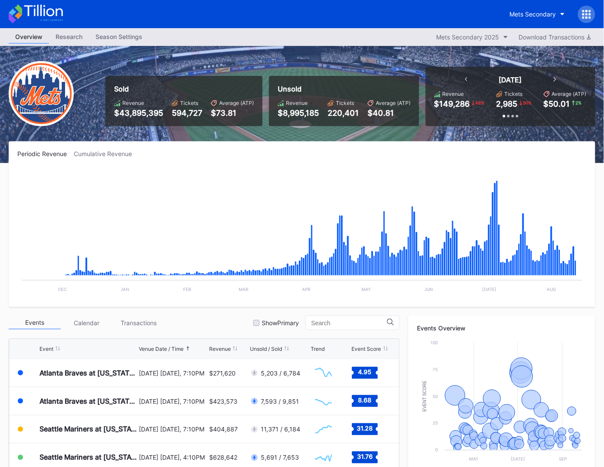
click at [50, 11] on icon at bounding box center [36, 13] width 54 height 19
click at [38, 83] on img at bounding box center [41, 93] width 65 height 65
click at [41, 16] on icon at bounding box center [36, 13] width 54 height 19
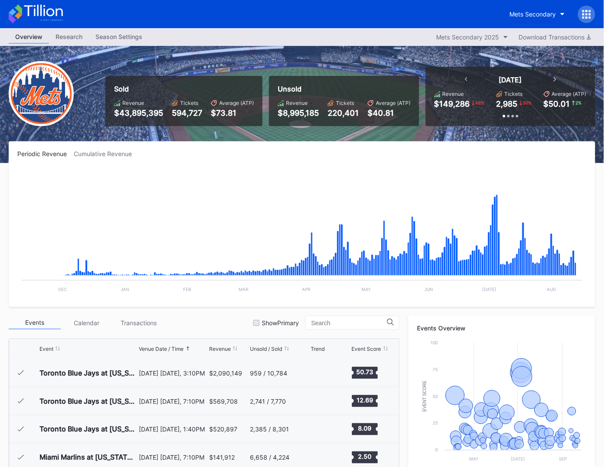
scroll to position [1692, 0]
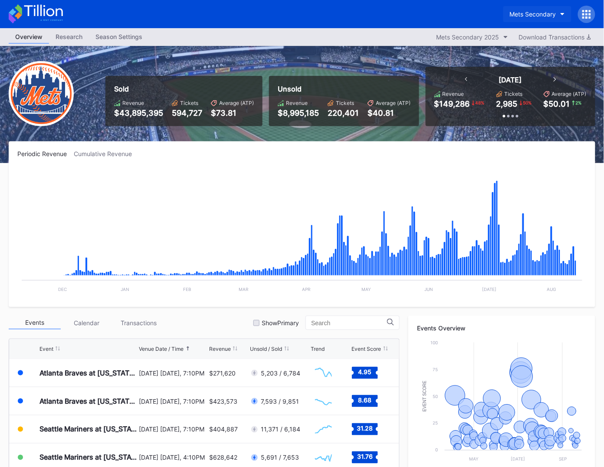
click at [539, 16] on div "Mets Secondary" at bounding box center [533, 13] width 46 height 7
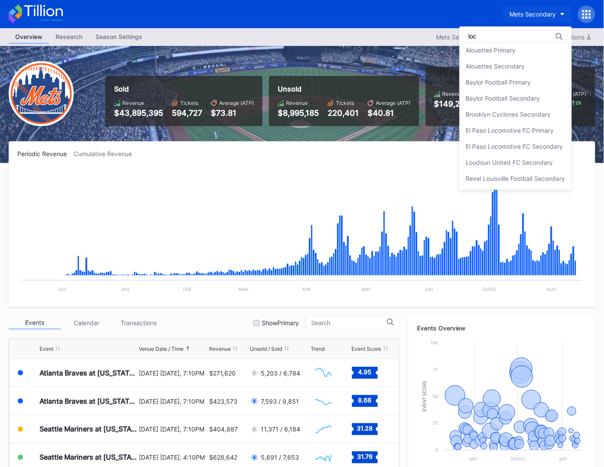
scroll to position [0, 0]
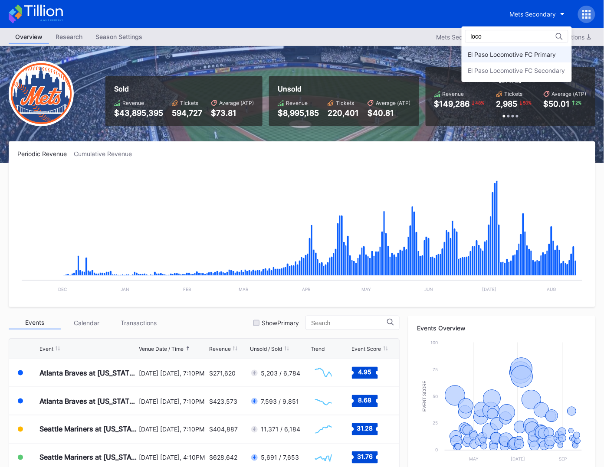
type input "loco"
click at [544, 49] on div "El Paso Locomotive FC Primary" at bounding box center [517, 54] width 110 height 16
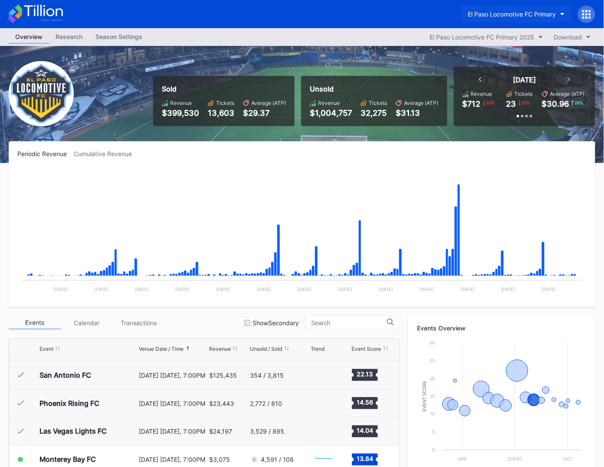
click at [507, 12] on div "El Paso Locomotive FC Primary" at bounding box center [512, 13] width 88 height 7
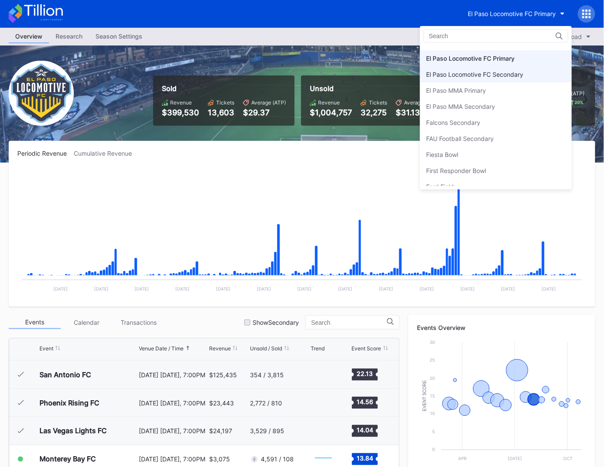
scroll to position [1, 0]
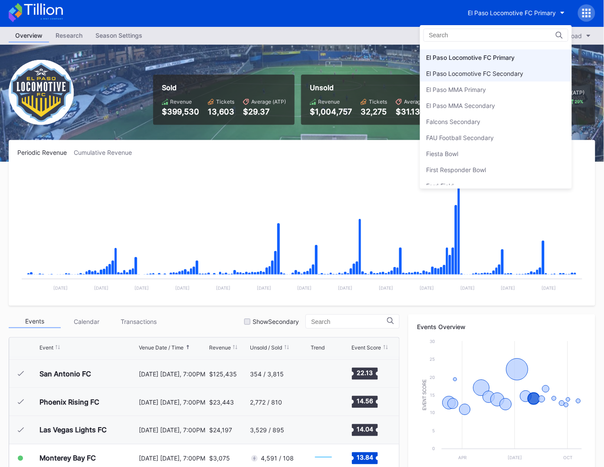
click at [501, 70] on div "El Paso Locomotive FC Secondary" at bounding box center [475, 73] width 97 height 7
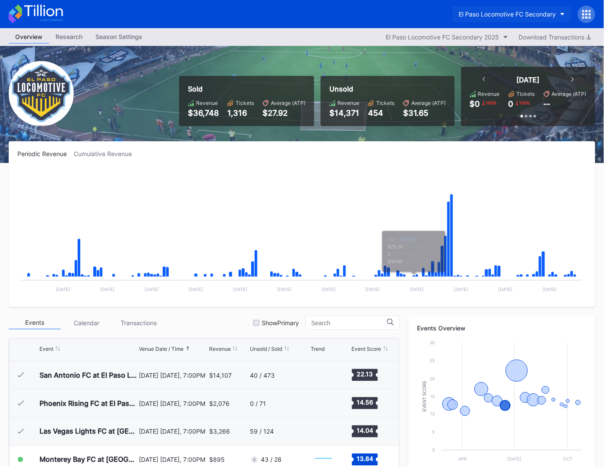
click at [505, 10] on div "El Paso Locomotive FC Secondary" at bounding box center [507, 13] width 97 height 7
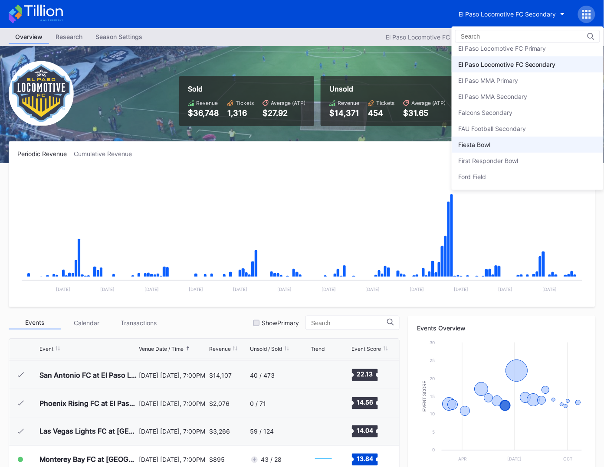
scroll to position [857, 0]
click at [507, 138] on div "Fiesta Bowl" at bounding box center [528, 144] width 152 height 16
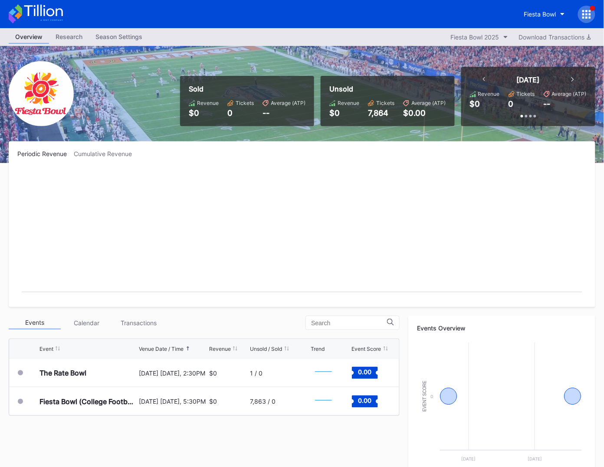
scroll to position [0, 0]
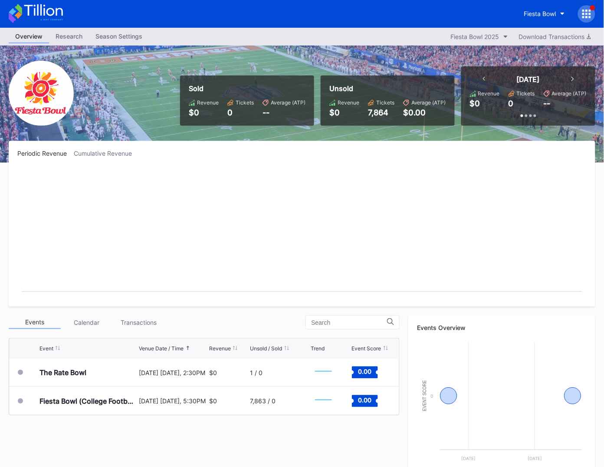
drag, startPoint x: 68, startPoint y: 13, endPoint x: 59, endPoint y: 13, distance: 9.1
click at [66, 13] on div "Fiesta Bowl" at bounding box center [302, 14] width 604 height 28
click at [552, 14] on div "Fiesta Bowl" at bounding box center [540, 13] width 32 height 7
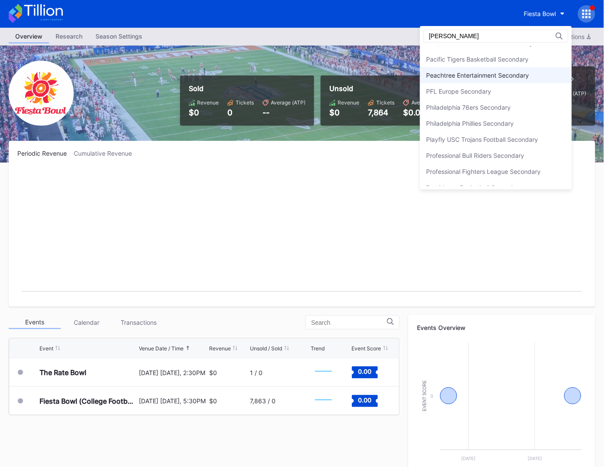
scroll to position [0, 0]
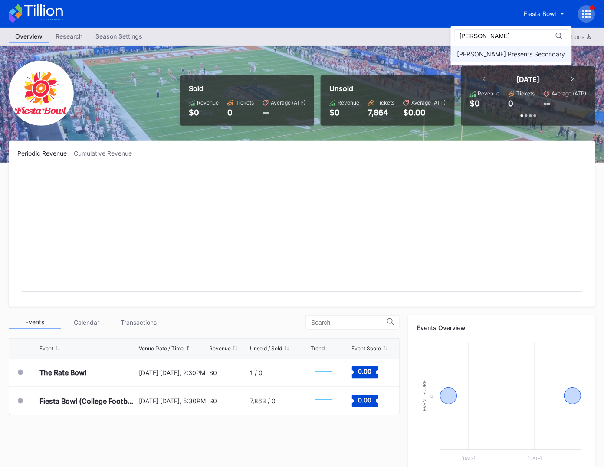
type input "[PERSON_NAME]"
click at [529, 48] on div "[PERSON_NAME] Presents Secondary" at bounding box center [511, 54] width 121 height 16
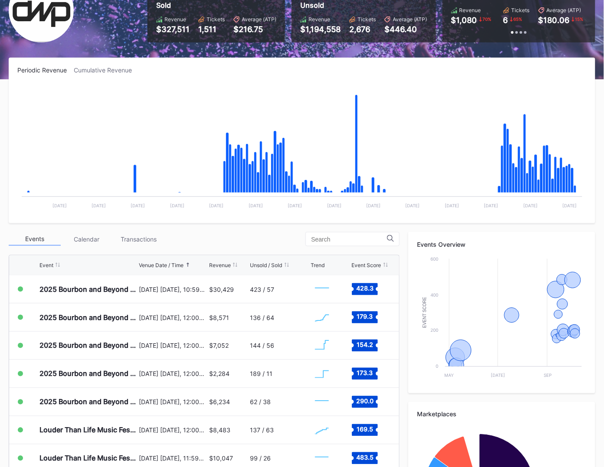
scroll to position [196, 0]
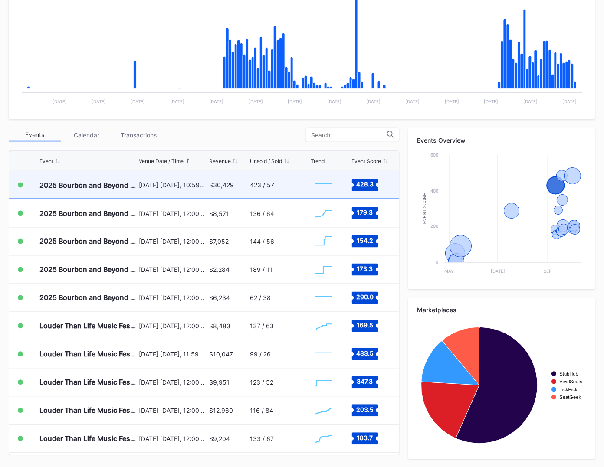
click at [227, 188] on div "$30,429" at bounding box center [228, 184] width 39 height 27
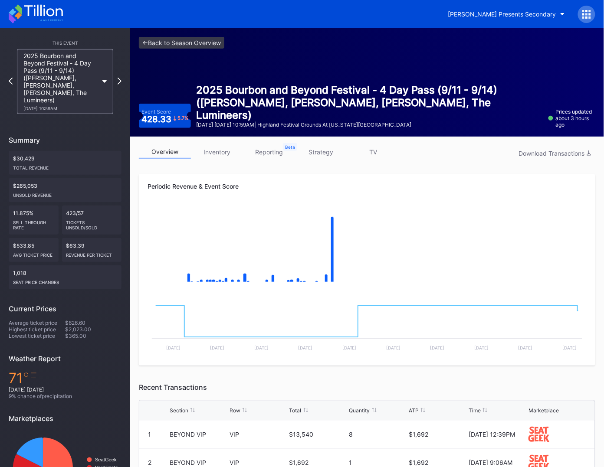
click at [328, 153] on link "strategy" at bounding box center [321, 151] width 52 height 13
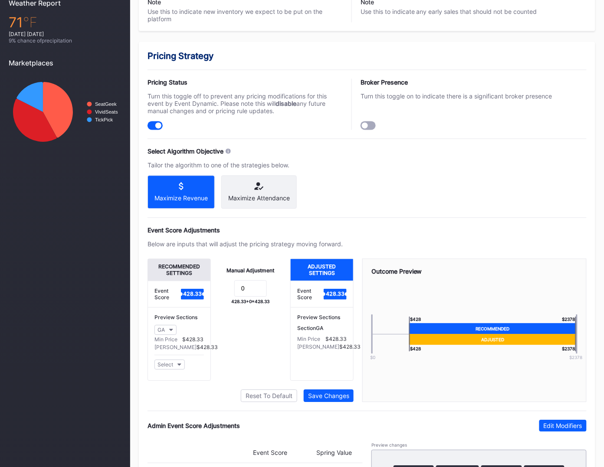
scroll to position [477, 0]
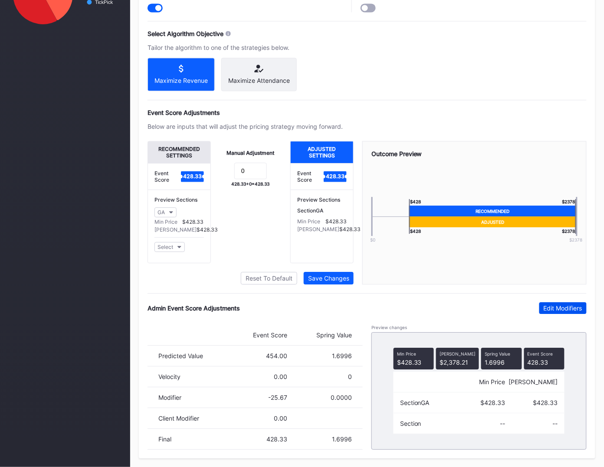
click at [554, 312] on div "Edit Modifiers" at bounding box center [563, 308] width 39 height 7
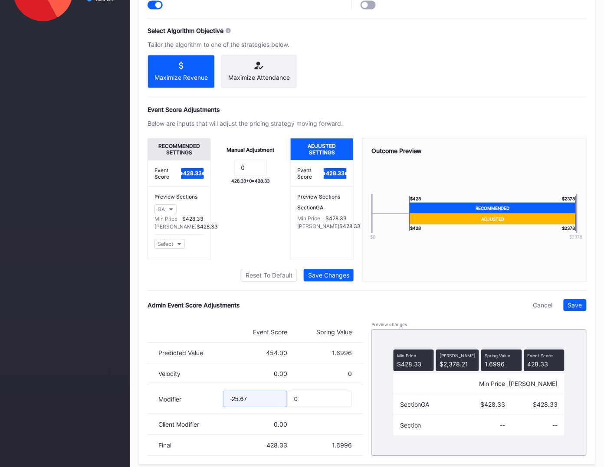
drag, startPoint x: 232, startPoint y: 404, endPoint x: 298, endPoint y: 406, distance: 66.4
click at [298, 406] on div "Modifier -25.67 0" at bounding box center [255, 399] width 215 height 30
type input "-50.98"
click at [576, 309] on div "Save" at bounding box center [575, 305] width 14 height 7
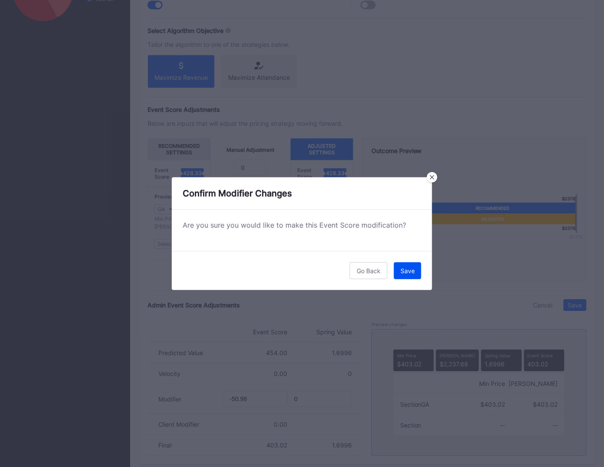
click at [415, 271] on button "Save" at bounding box center [407, 271] width 27 height 17
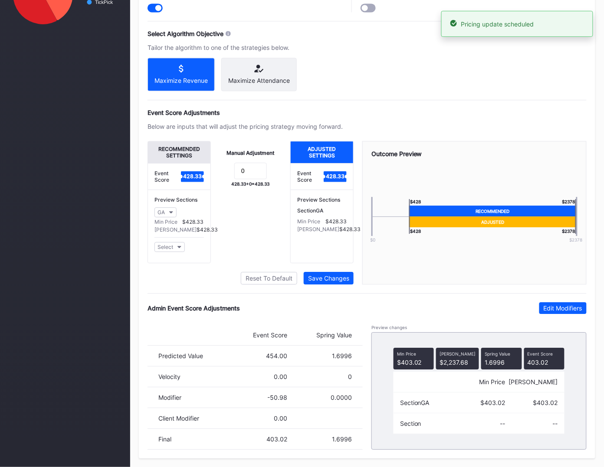
scroll to position [0, 0]
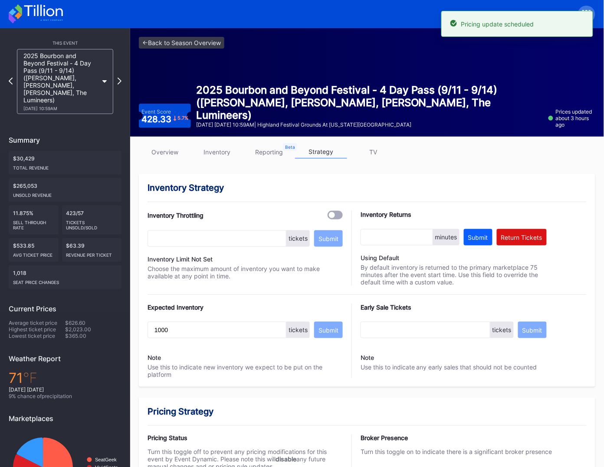
click at [175, 153] on link "overview" at bounding box center [165, 151] width 52 height 13
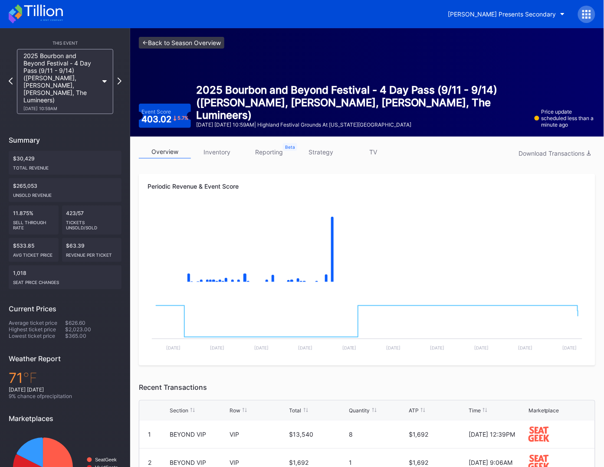
click at [192, 43] on link "<- Back to Season Overview" at bounding box center [181, 43] width 85 height 12
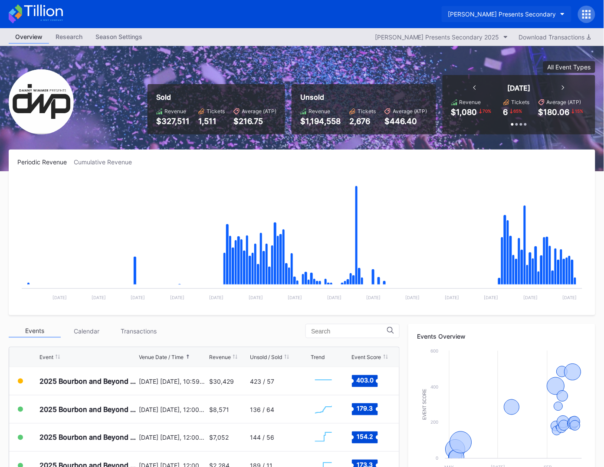
click at [515, 7] on button "[PERSON_NAME] Presents Secondary" at bounding box center [507, 14] width 130 height 16
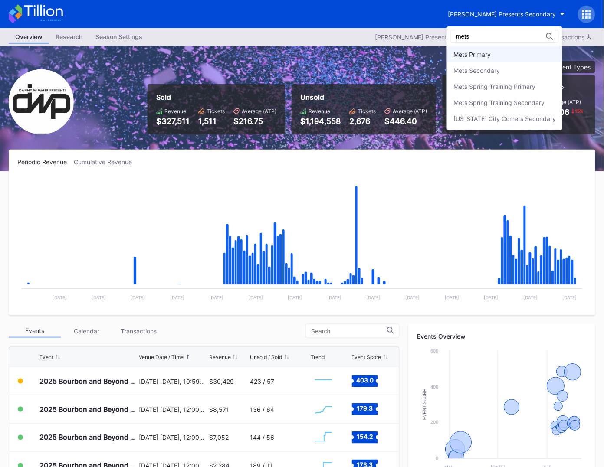
type input "mets"
click at [526, 62] on div "Mets Primary" at bounding box center [504, 54] width 115 height 16
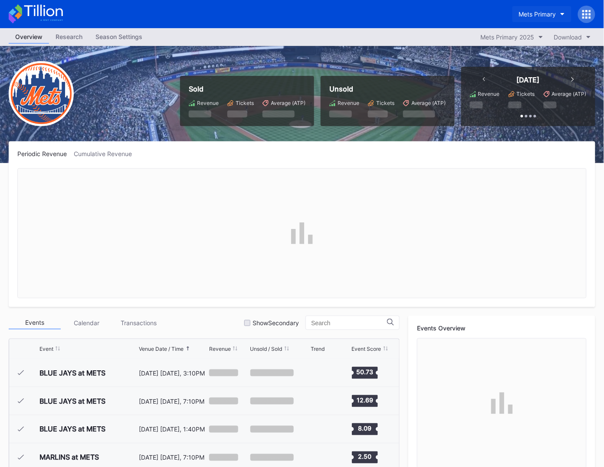
scroll to position [1692, 0]
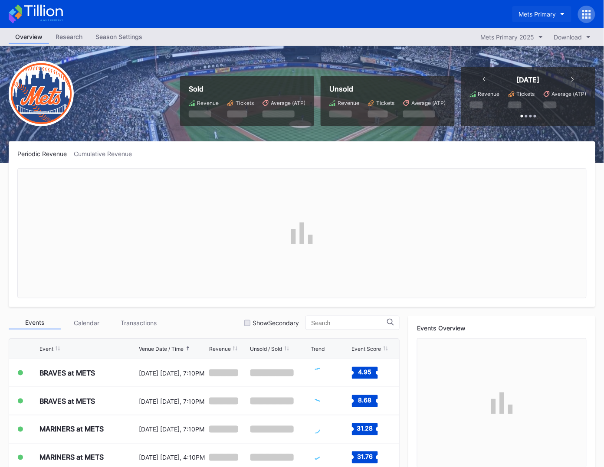
click at [538, 15] on div "Mets Primary" at bounding box center [537, 13] width 37 height 7
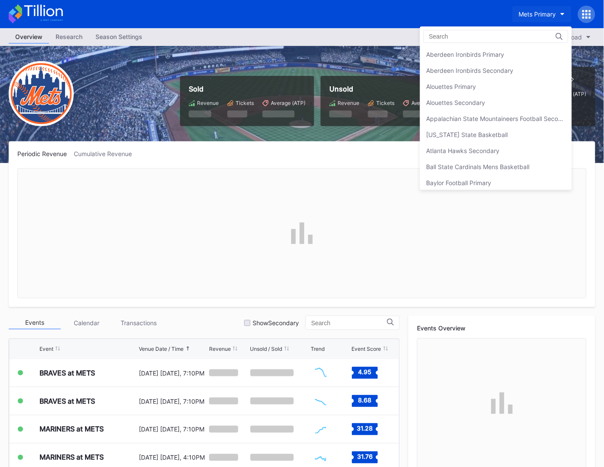
scroll to position [1342, 0]
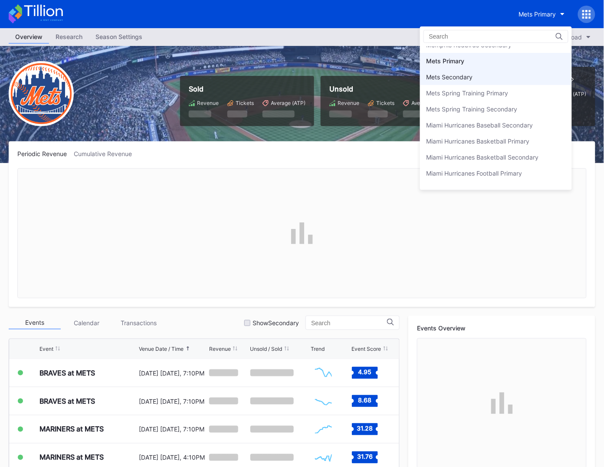
click at [481, 69] on div "Mets Secondary" at bounding box center [496, 77] width 152 height 16
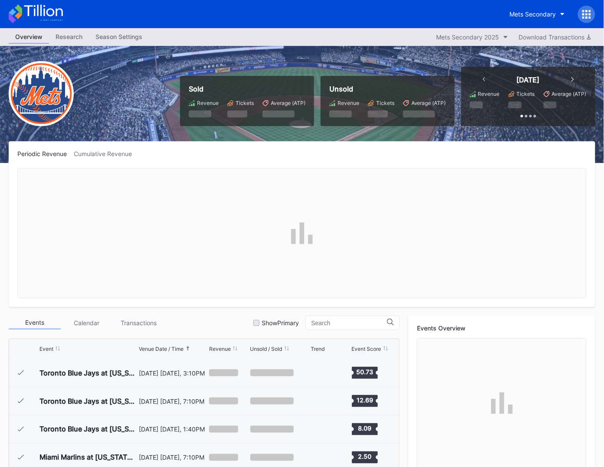
scroll to position [1692, 0]
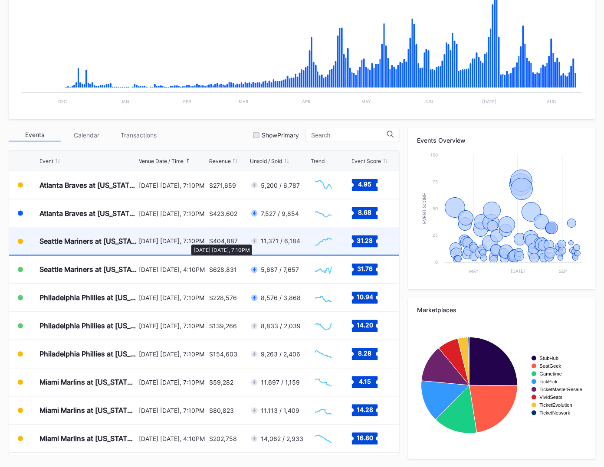
click at [187, 240] on div "[DATE] [DATE], 7:10PM" at bounding box center [173, 241] width 68 height 7
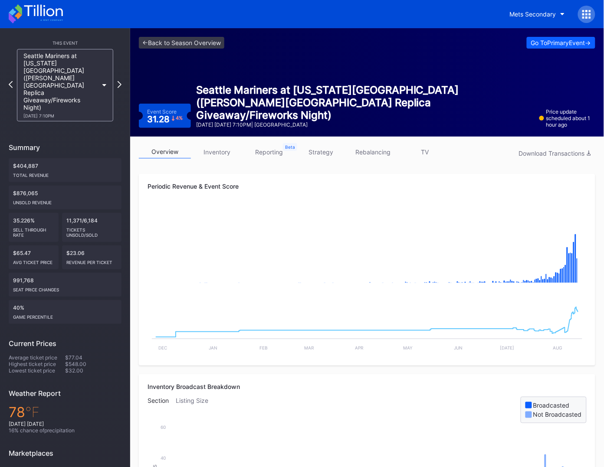
click at [334, 152] on link "strategy" at bounding box center [321, 151] width 52 height 13
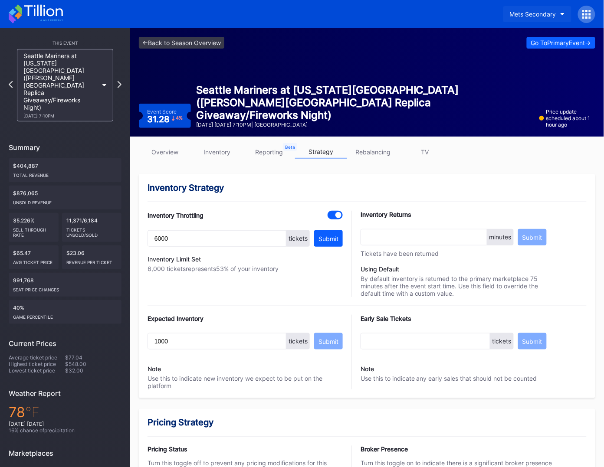
click at [523, 20] on button "Mets Secondary" at bounding box center [537, 14] width 68 height 16
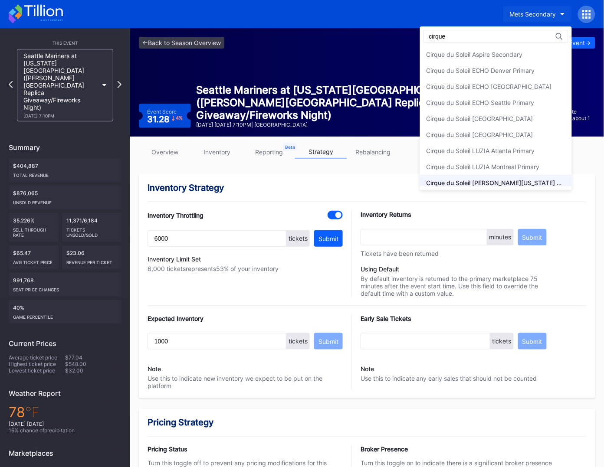
scroll to position [20, 0]
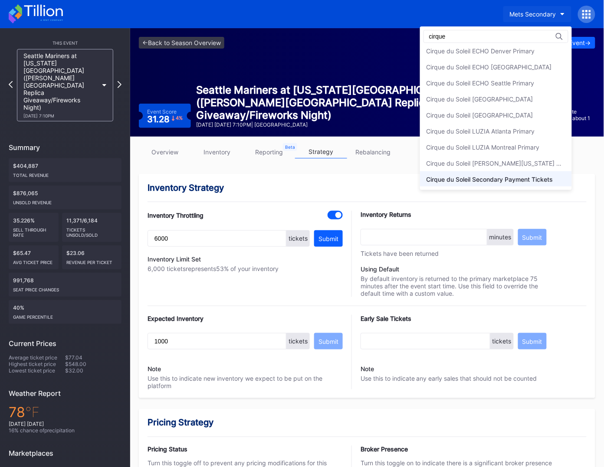
type input "cirque"
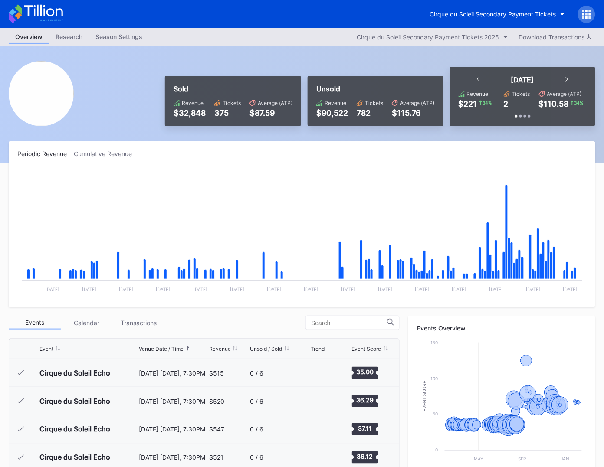
scroll to position [1297, 0]
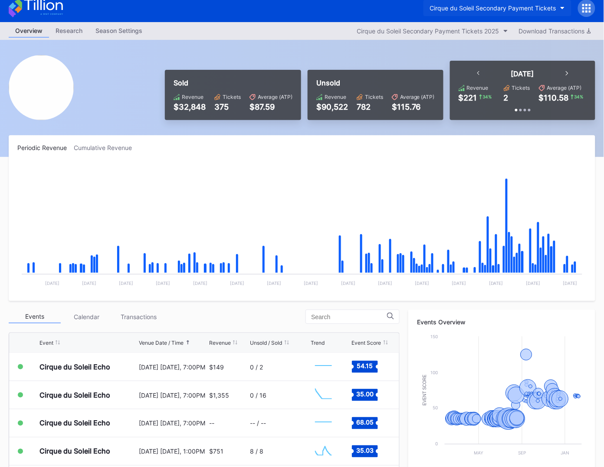
click at [495, 10] on div "Cirque du Soleil Secondary Payment Tickets" at bounding box center [493, 7] width 126 height 7
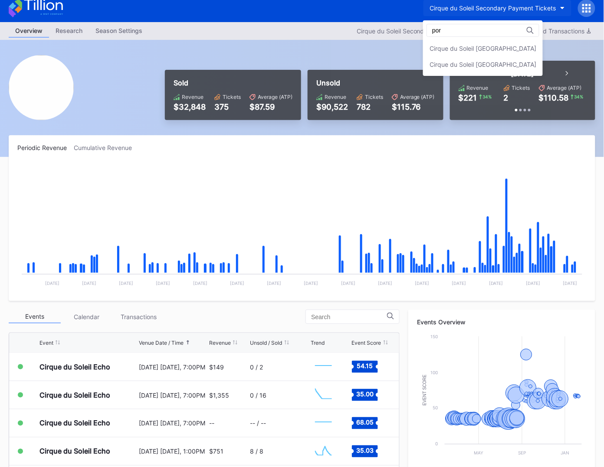
scroll to position [0, 0]
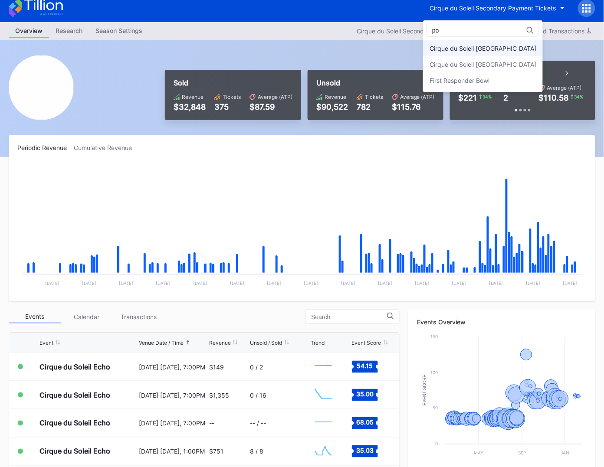
type input "p"
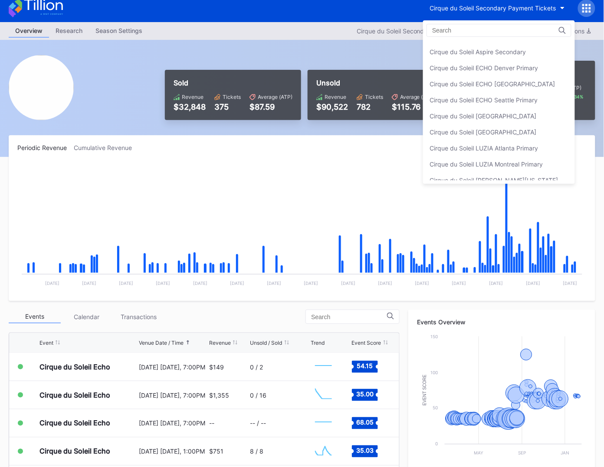
scroll to position [322, 0]
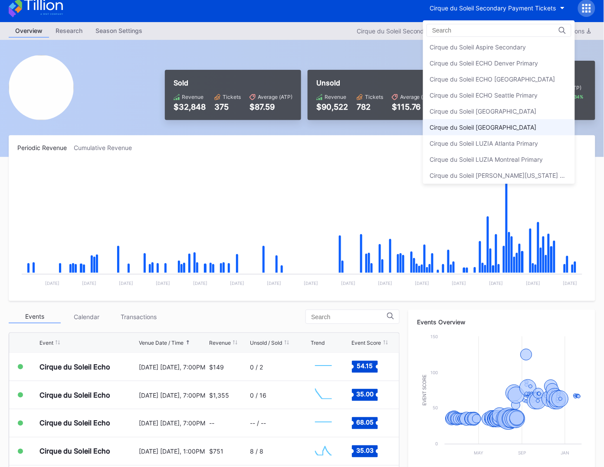
click at [521, 124] on div "Cirque du Soleil [GEOGRAPHIC_DATA]" at bounding box center [483, 127] width 107 height 7
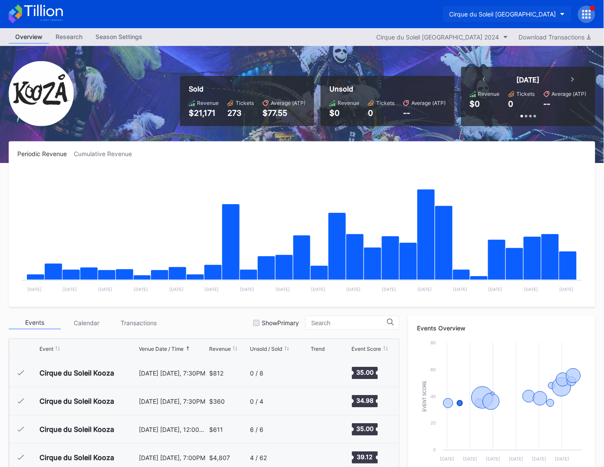
click at [479, 16] on div "Cirque du Soleil [GEOGRAPHIC_DATA]" at bounding box center [503, 13] width 107 height 7
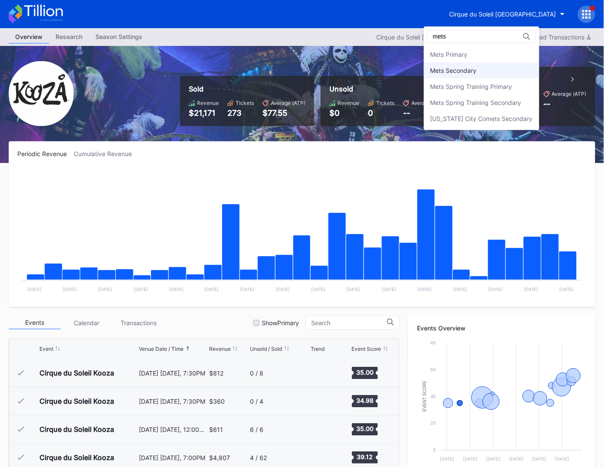
type input "mets"
click at [475, 66] on div "Mets Secondary" at bounding box center [481, 70] width 115 height 16
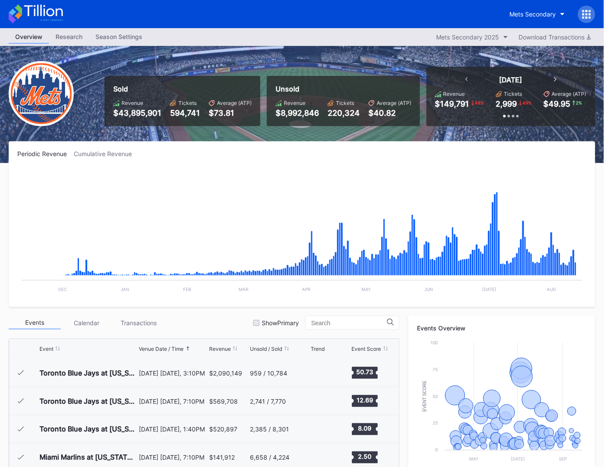
scroll to position [1692, 0]
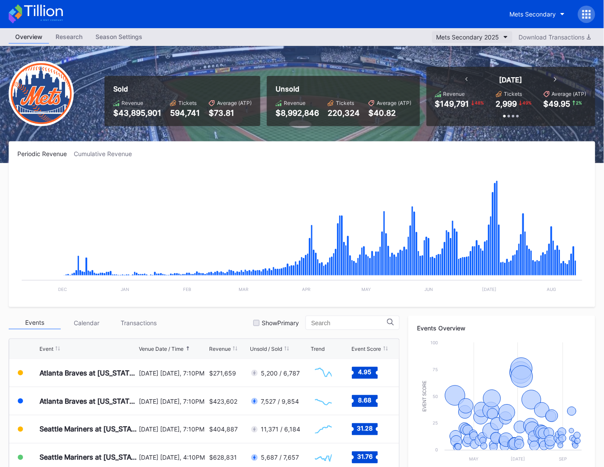
click at [485, 36] on div "Mets Secondary 2025" at bounding box center [468, 36] width 63 height 7
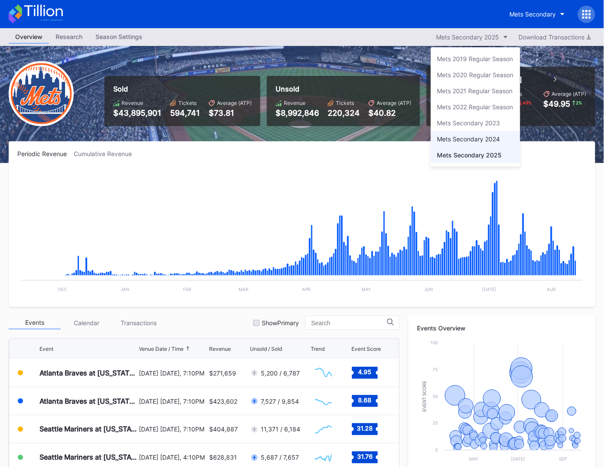
click at [481, 134] on div "Mets Secondary 2024" at bounding box center [475, 139] width 89 height 16
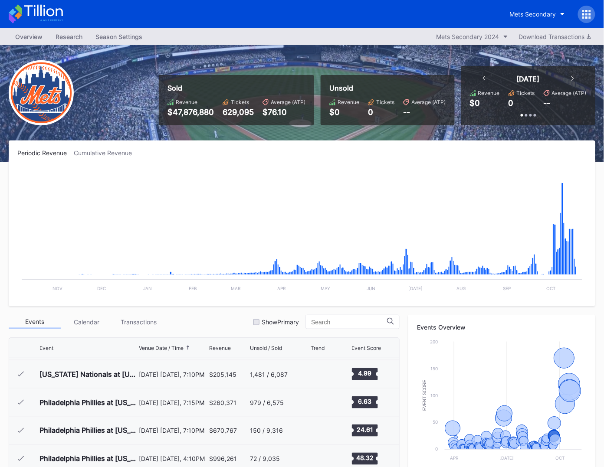
click at [50, 14] on icon at bounding box center [36, 13] width 54 height 19
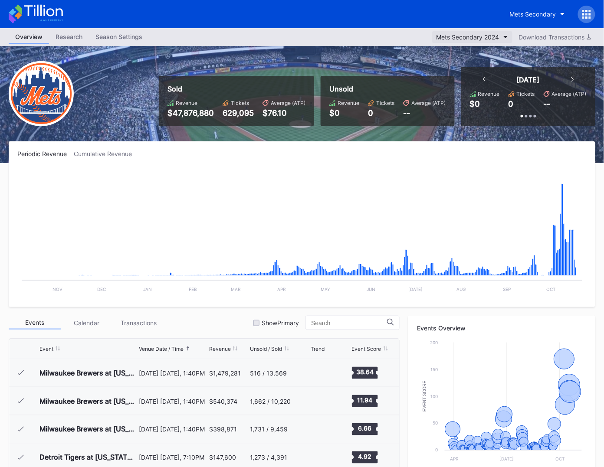
click at [491, 32] on button "Mets Secondary 2024" at bounding box center [472, 37] width 80 height 12
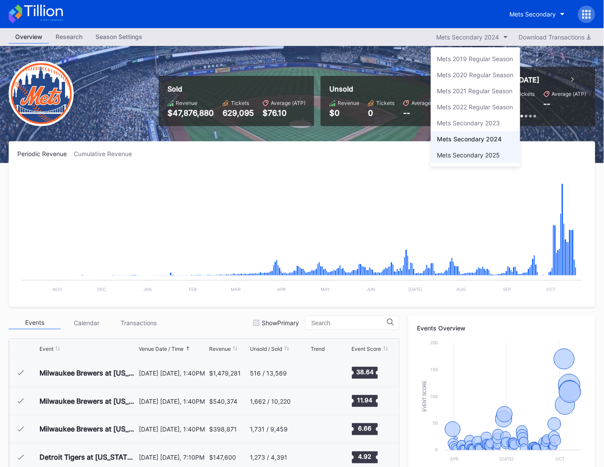
click at [479, 158] on div "Mets Secondary 2025" at bounding box center [475, 155] width 89 height 16
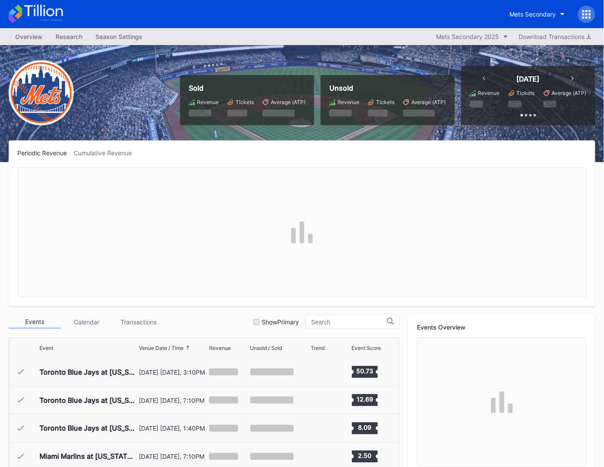
scroll to position [1692, 0]
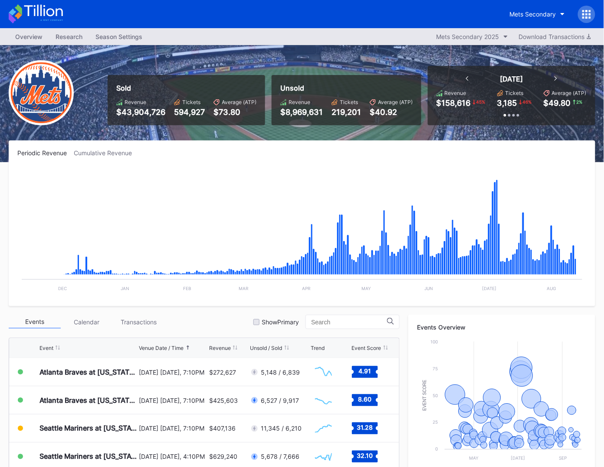
click at [60, 10] on icon at bounding box center [36, 13] width 54 height 19
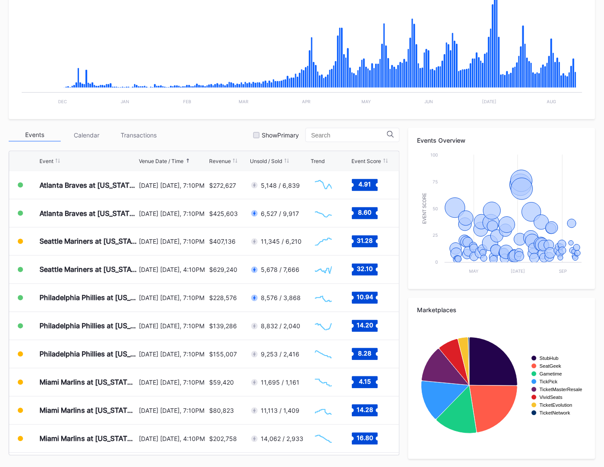
scroll to position [184, 0]
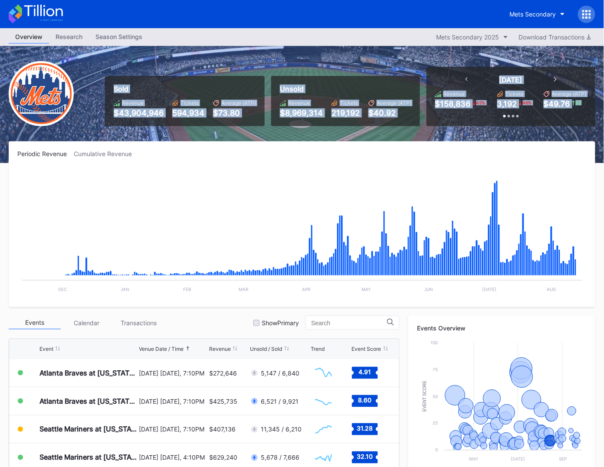
drag, startPoint x: 107, startPoint y: 66, endPoint x: 519, endPoint y: 127, distance: 417.2
click at [519, 127] on div "Sold Revenue $43,904,946 Tickets 594,934 Average (ATP) $73.80 Unsold Revenue $8…" at bounding box center [302, 104] width 604 height 117
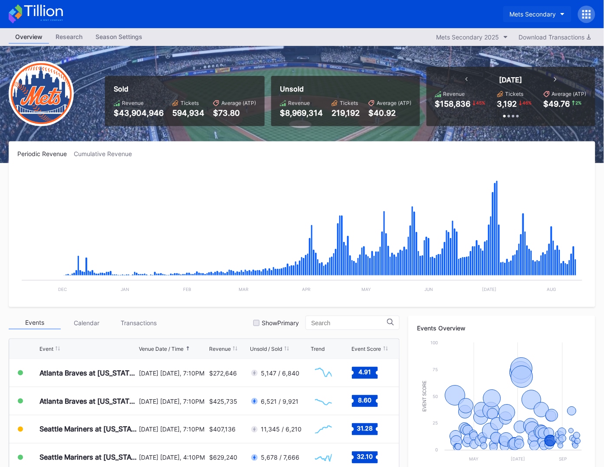
click at [533, 18] on button "Mets Secondary" at bounding box center [537, 14] width 68 height 16
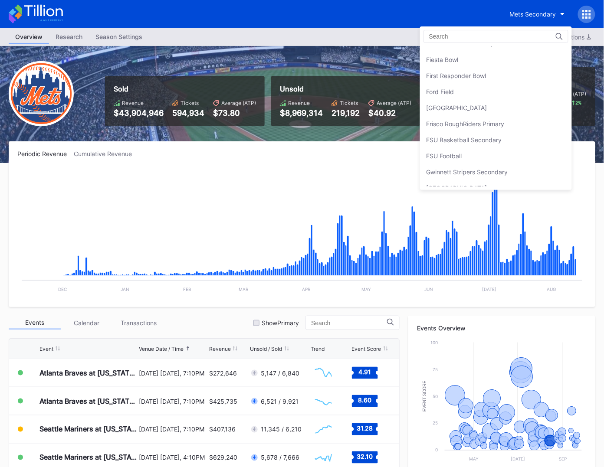
scroll to position [940, 0]
click at [487, 106] on div "[GEOGRAPHIC_DATA]" at bounding box center [457, 109] width 61 height 7
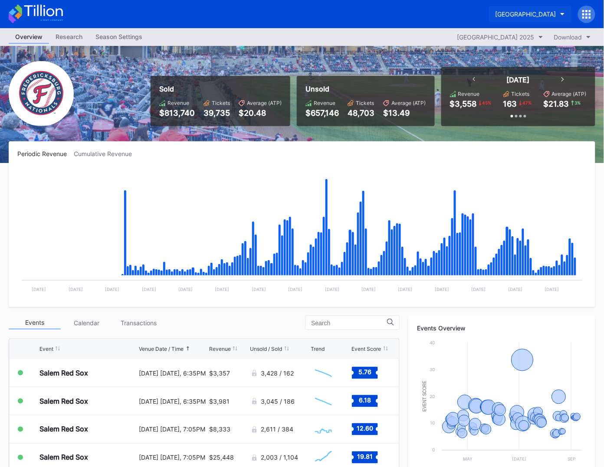
click at [513, 17] on div "[GEOGRAPHIC_DATA]" at bounding box center [526, 13] width 61 height 7
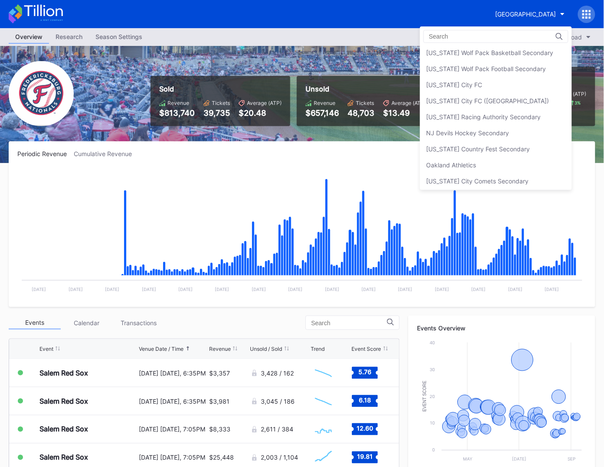
scroll to position [1647, 0]
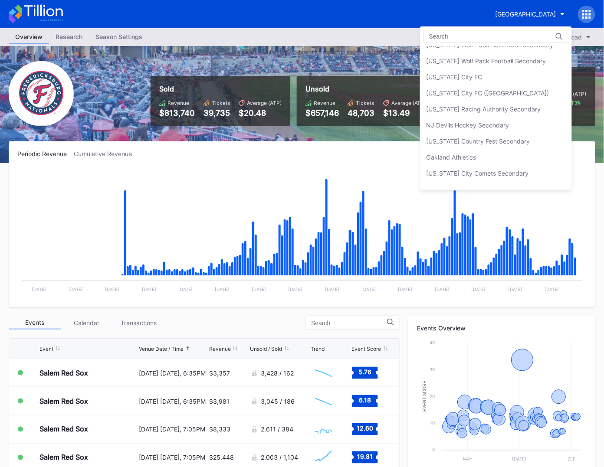
click at [496, 121] on div "NJ Devils Hockey Secondary" at bounding box center [468, 124] width 83 height 7
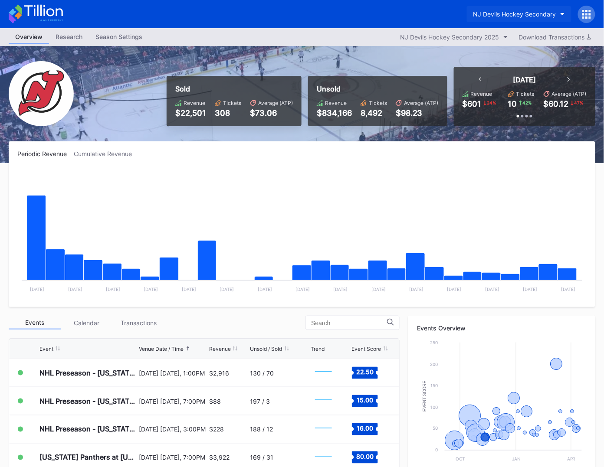
click at [526, 12] on div "NJ Devils Hockey Secondary" at bounding box center [514, 13] width 83 height 7
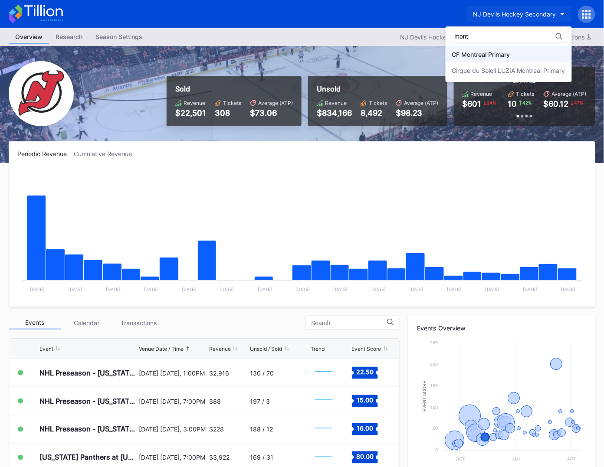
type input "mont"
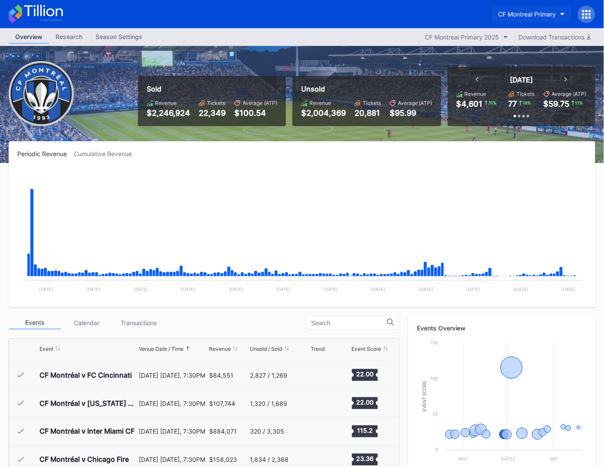
click at [522, 14] on div "CF Montreal Primary" at bounding box center [528, 13] width 58 height 7
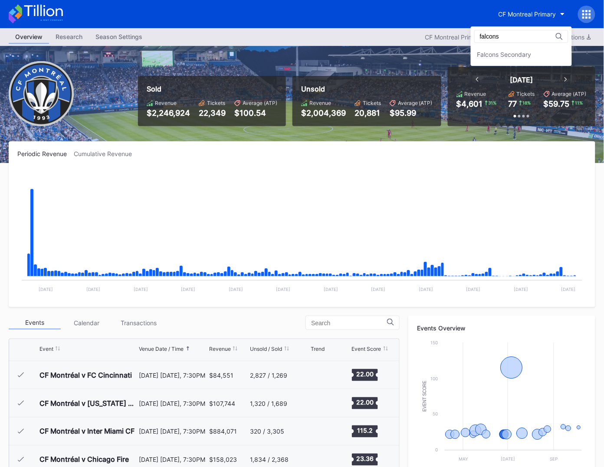
type input "falcons"
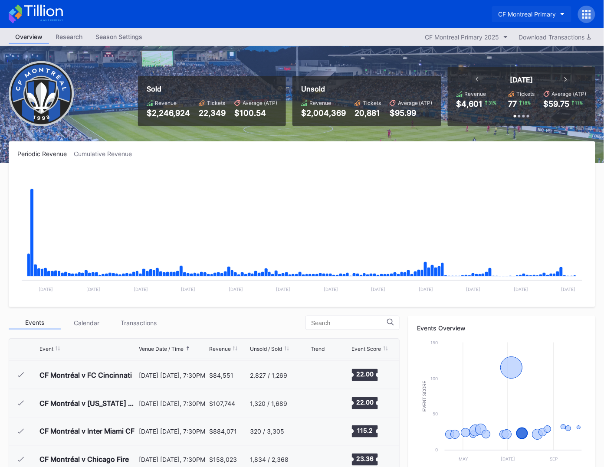
click at [522, 14] on div "CF Montreal Primary" at bounding box center [528, 13] width 58 height 7
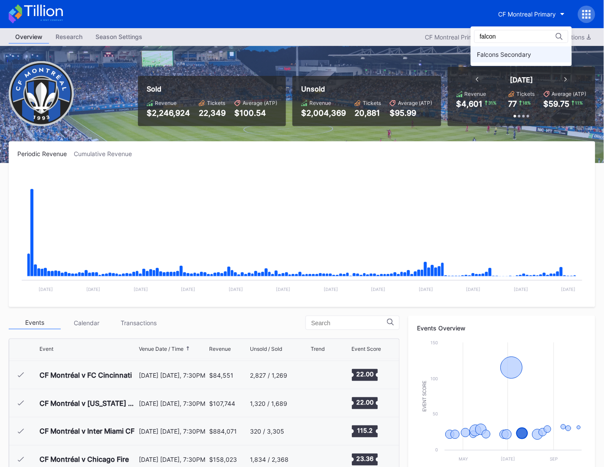
type input "falcon"
click at [524, 57] on div "Falcons Secondary" at bounding box center [504, 54] width 54 height 7
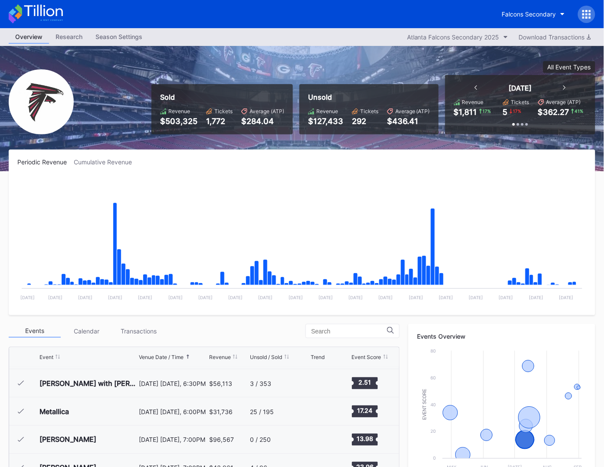
click at [24, 28] on div "Falcons Secondary Overview Research Season Settings Atlanta Falcons Secondary 2…" at bounding box center [302, 332] width 604 height 664
click at [43, 10] on icon at bounding box center [36, 13] width 54 height 19
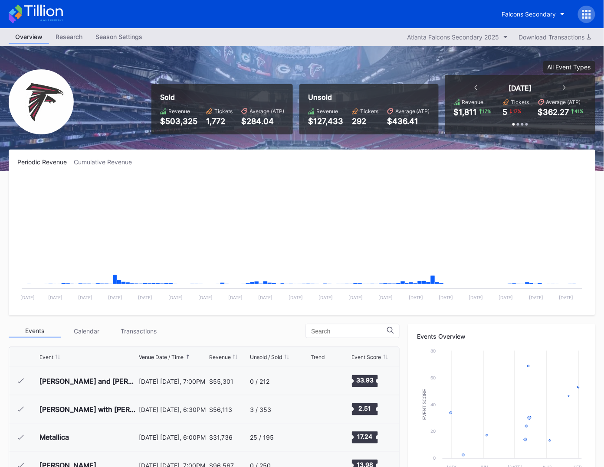
scroll to position [26, 0]
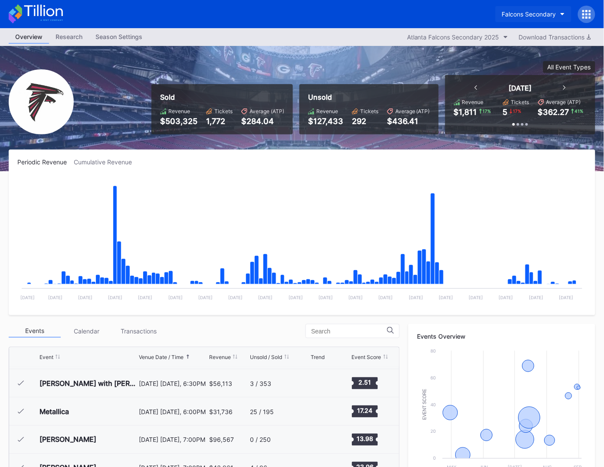
click at [518, 11] on div "Falcons Secondary" at bounding box center [529, 13] width 54 height 7
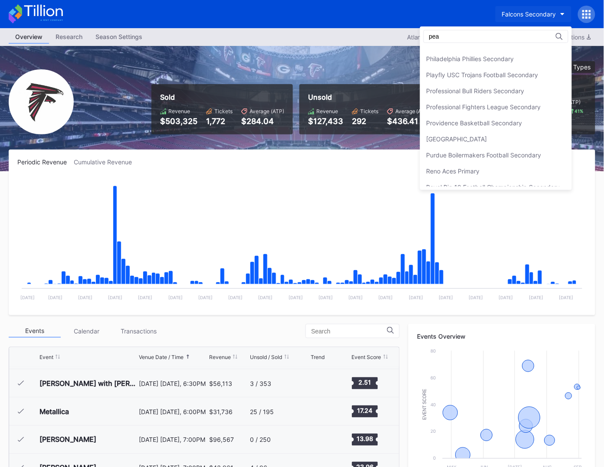
scroll to position [0, 0]
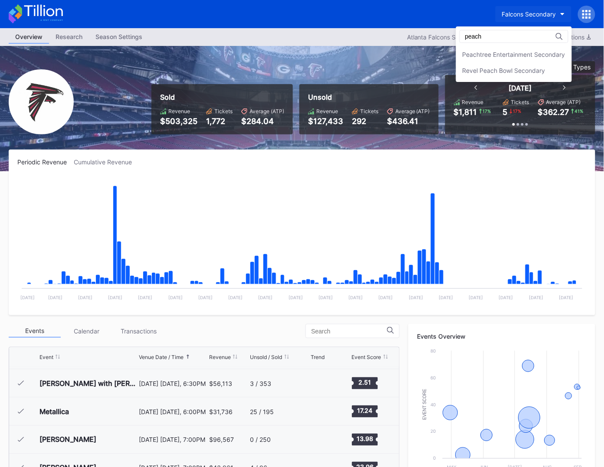
type input "peach"
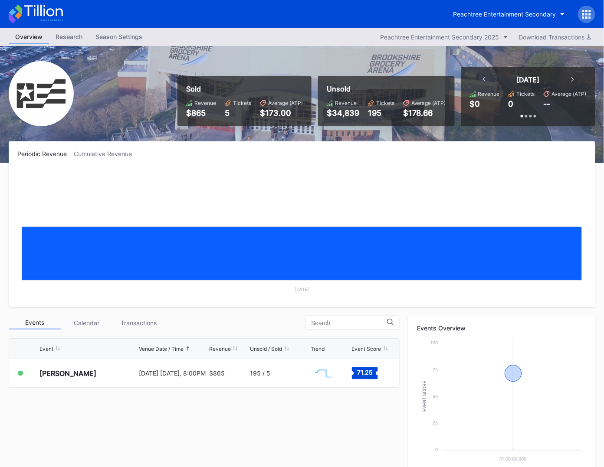
click at [56, 17] on icon at bounding box center [36, 13] width 54 height 19
click at [524, 14] on div "Peachtree Entertainment Secondary" at bounding box center [504, 13] width 103 height 7
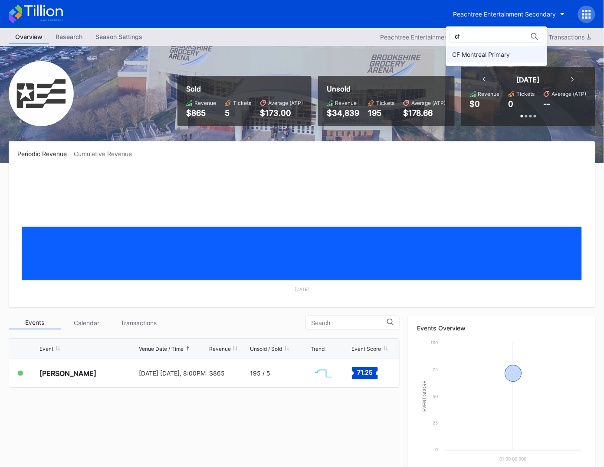
type input "cf"
click at [518, 58] on div "CF Montreal Primary" at bounding box center [496, 54] width 101 height 16
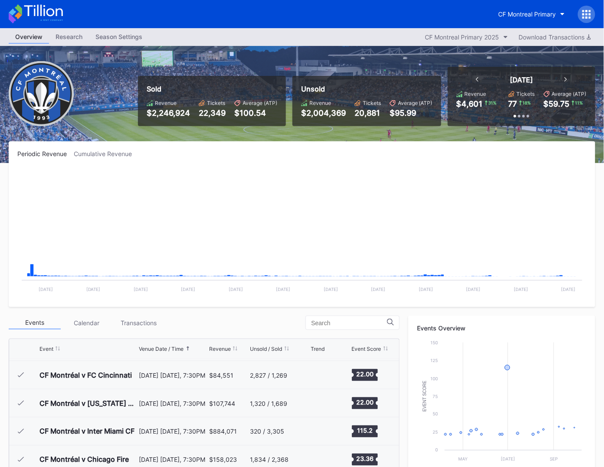
scroll to position [188, 0]
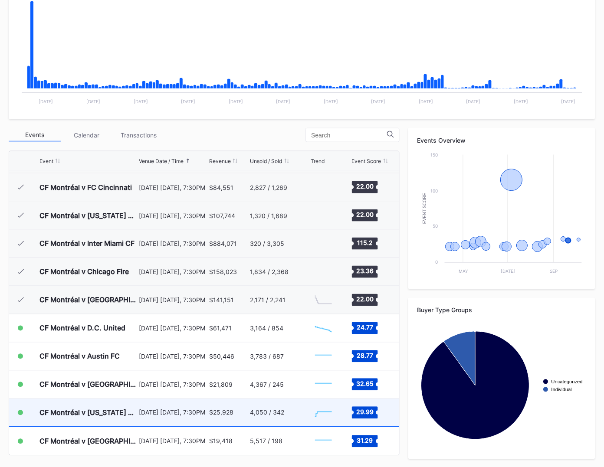
click at [193, 420] on div "[DATE] [DATE], 7:30PM" at bounding box center [173, 412] width 68 height 27
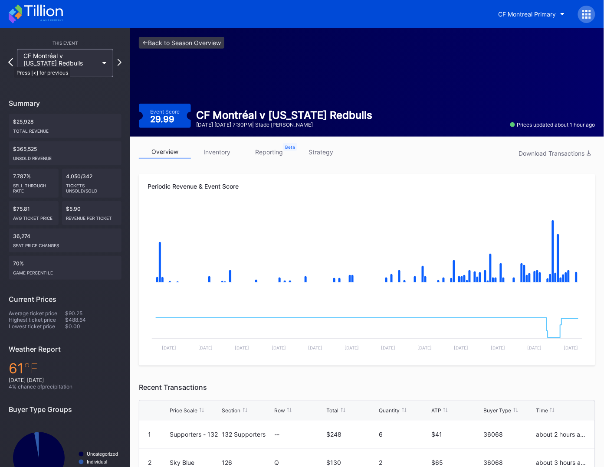
click at [10, 62] on icon at bounding box center [10, 62] width 5 height 8
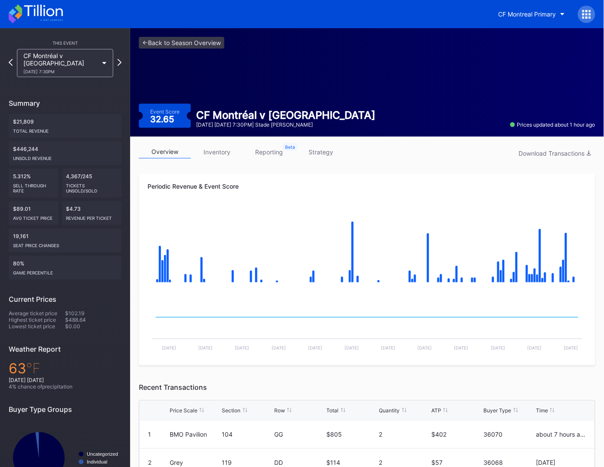
click at [10, 62] on icon at bounding box center [11, 62] width 4 height 7
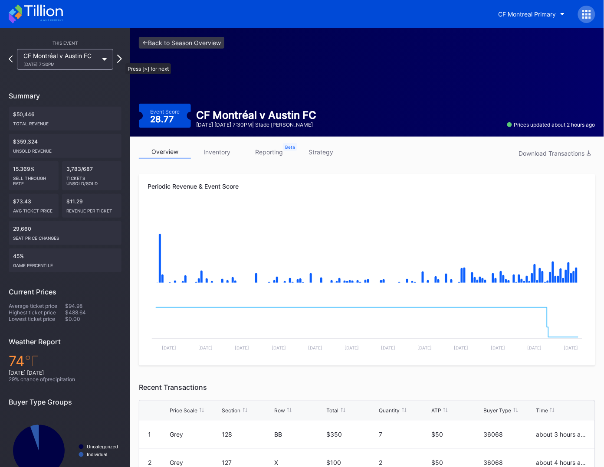
click at [121, 59] on icon at bounding box center [119, 59] width 5 height 8
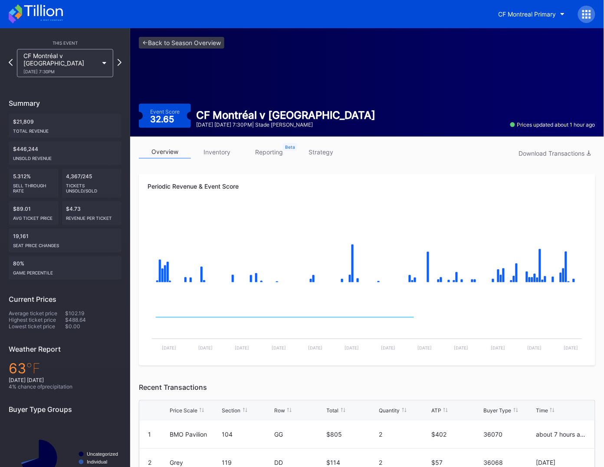
click at [121, 59] on icon at bounding box center [120, 62] width 4 height 7
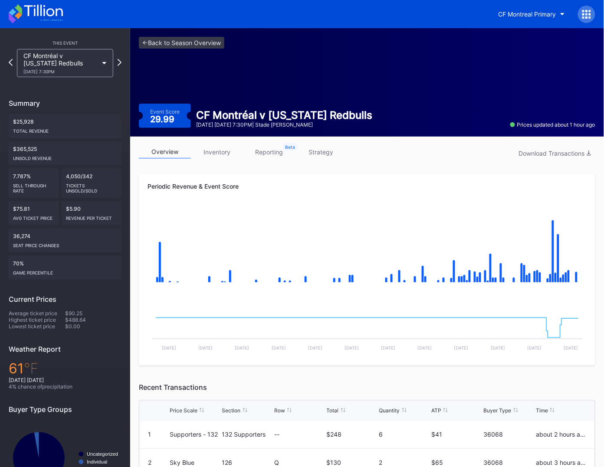
click at [121, 59] on icon at bounding box center [120, 62] width 4 height 7
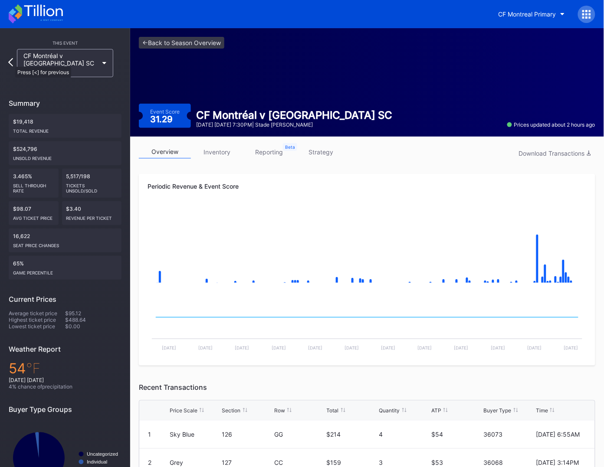
click at [11, 62] on icon at bounding box center [10, 62] width 5 height 8
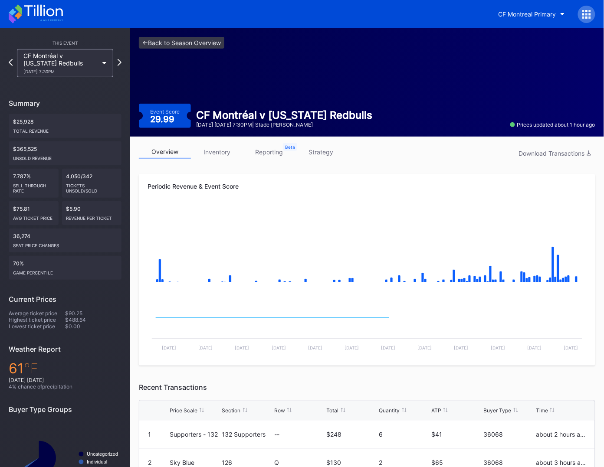
click at [11, 62] on icon at bounding box center [11, 62] width 4 height 7
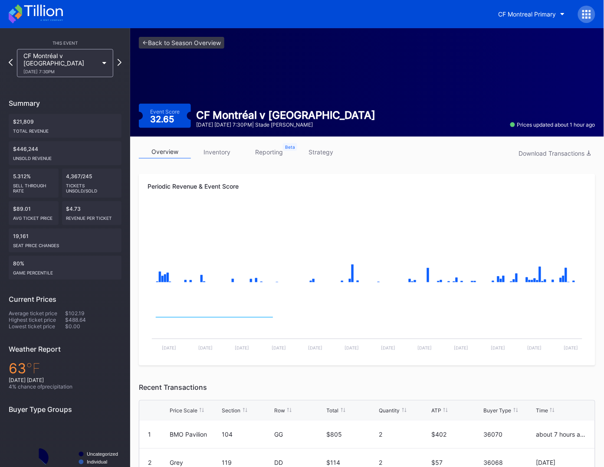
click at [11, 62] on icon at bounding box center [11, 62] width 4 height 7
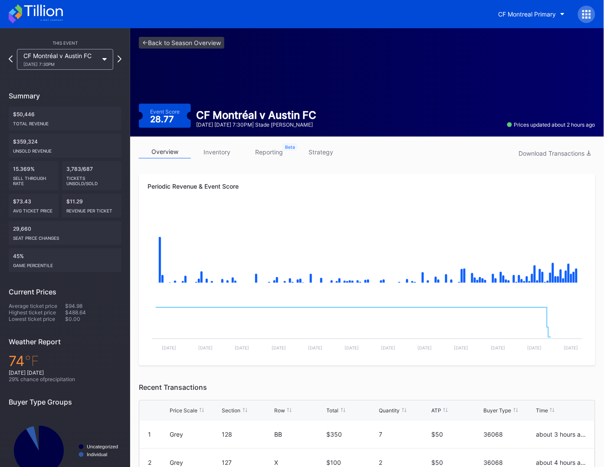
click at [11, 62] on div at bounding box center [11, 60] width 4 height 8
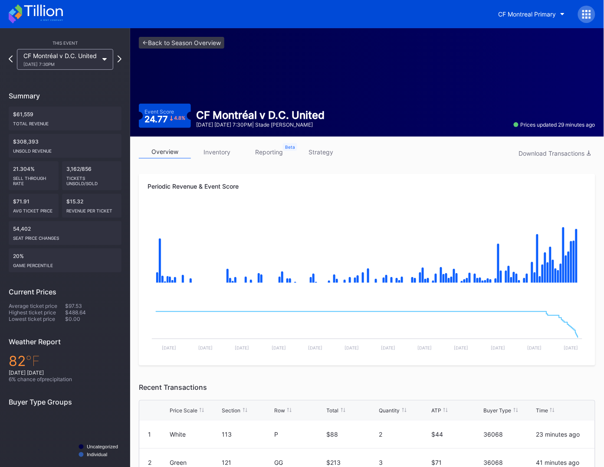
click at [11, 62] on div at bounding box center [11, 60] width 4 height 8
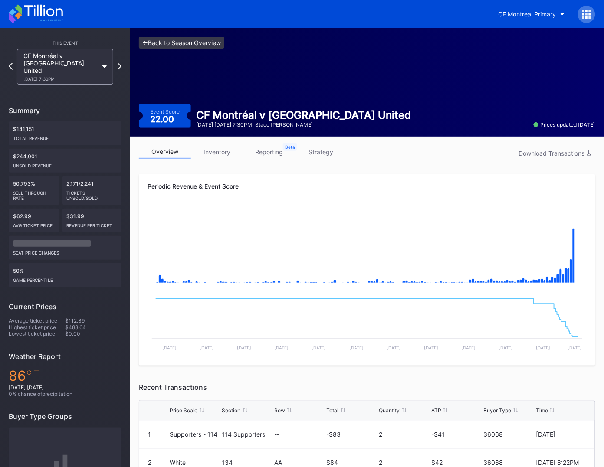
click at [181, 39] on link "<- Back to Season Overview" at bounding box center [181, 43] width 85 height 12
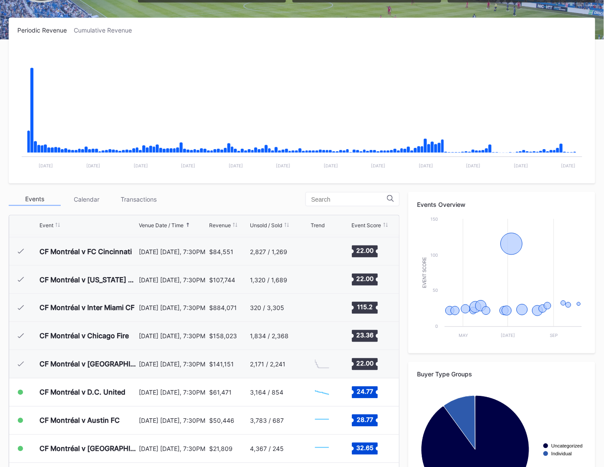
scroll to position [188, 0]
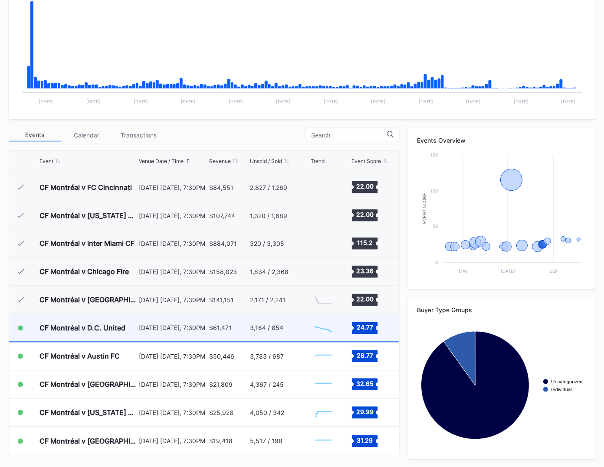
click at [159, 339] on div "[DATE] [DATE], 7:30PM" at bounding box center [173, 328] width 68 height 27
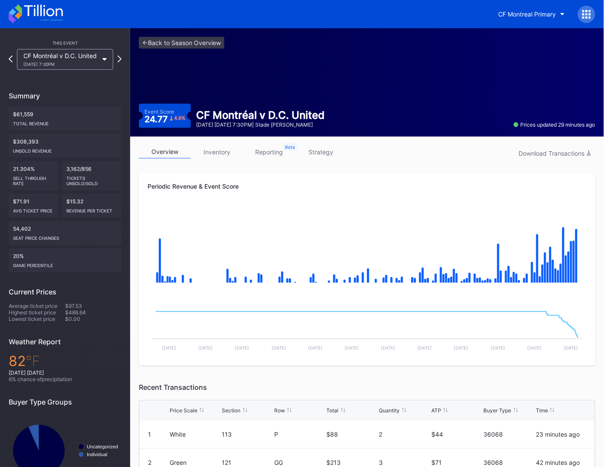
scroll to position [0, 0]
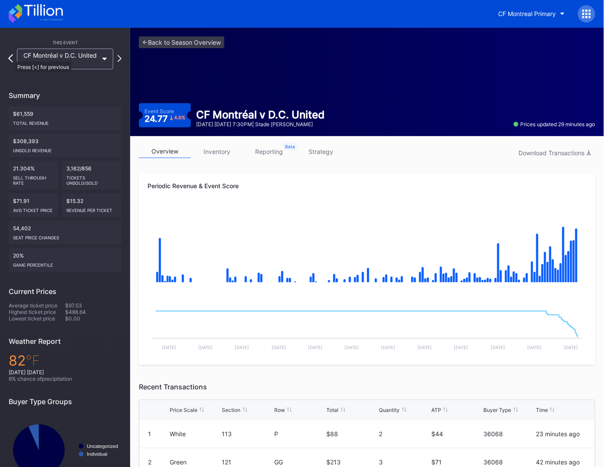
click at [11, 57] on icon at bounding box center [10, 58] width 5 height 8
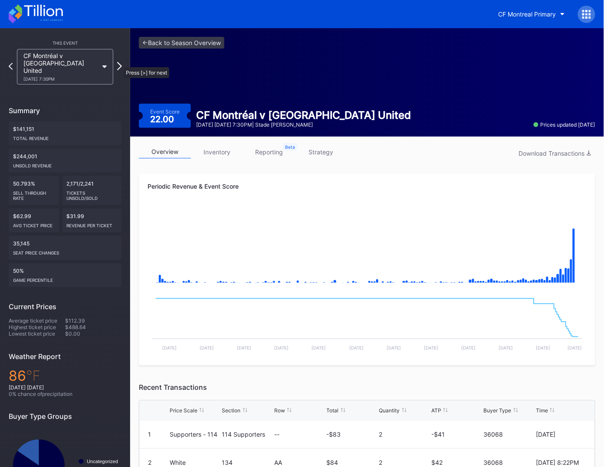
click at [119, 63] on icon at bounding box center [119, 66] width 5 height 8
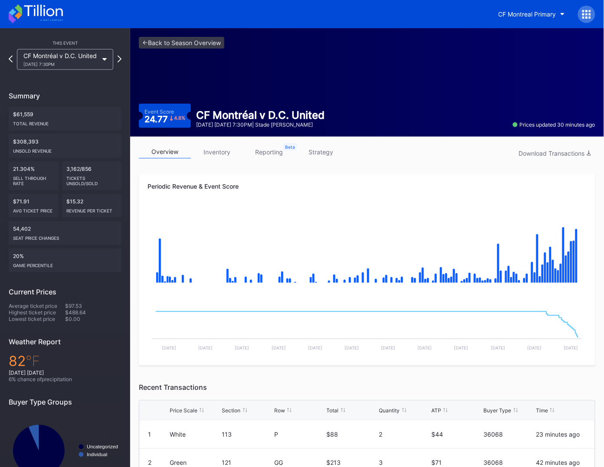
click at [13, 63] on div "CF Montréal v D.C. United 8/16 Saturday 7:30PM" at bounding box center [65, 59] width 105 height 21
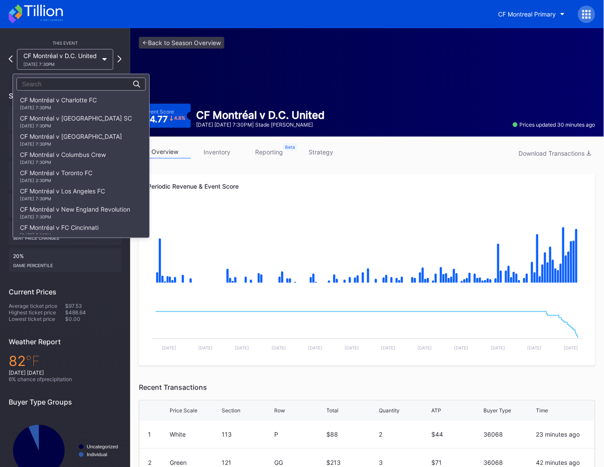
scroll to position [167, 0]
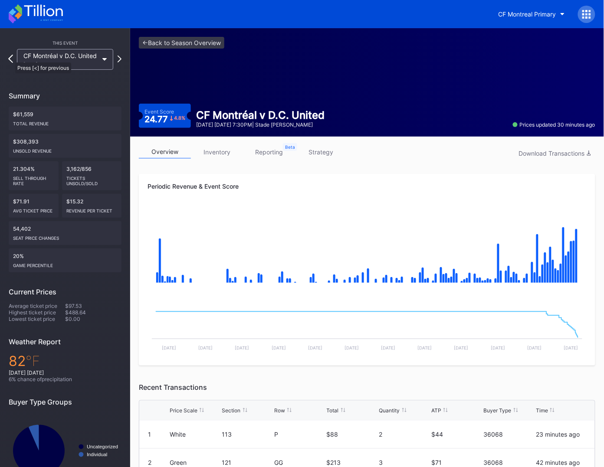
click at [11, 58] on icon at bounding box center [10, 59] width 5 height 8
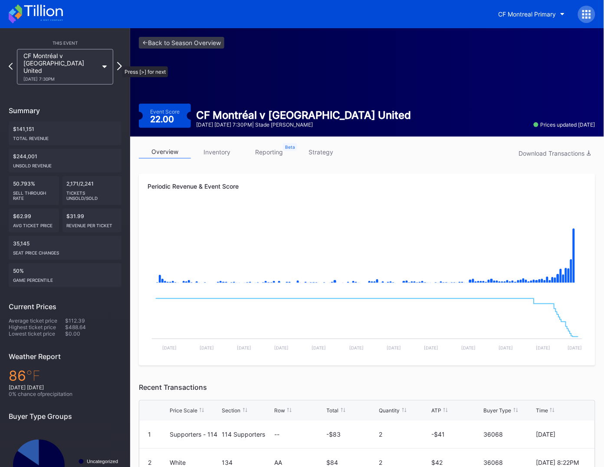
click at [118, 62] on icon at bounding box center [119, 66] width 5 height 8
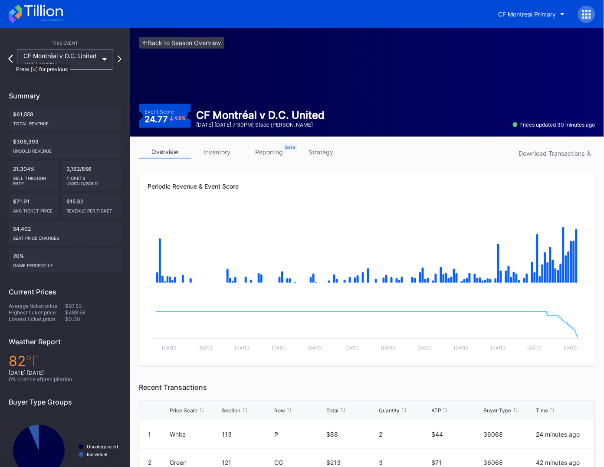
click at [10, 59] on icon at bounding box center [10, 59] width 5 height 8
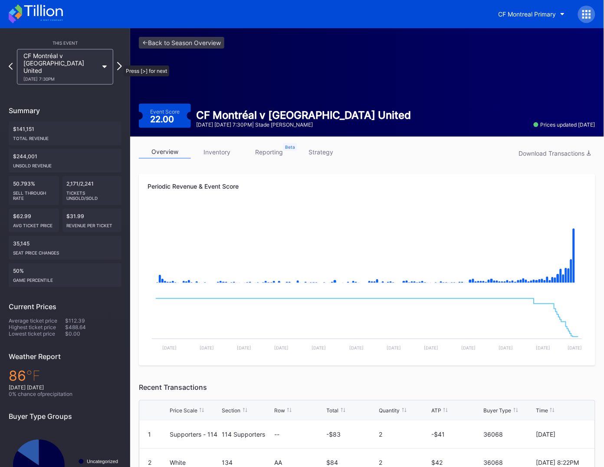
click at [119, 62] on icon at bounding box center [119, 66] width 5 height 8
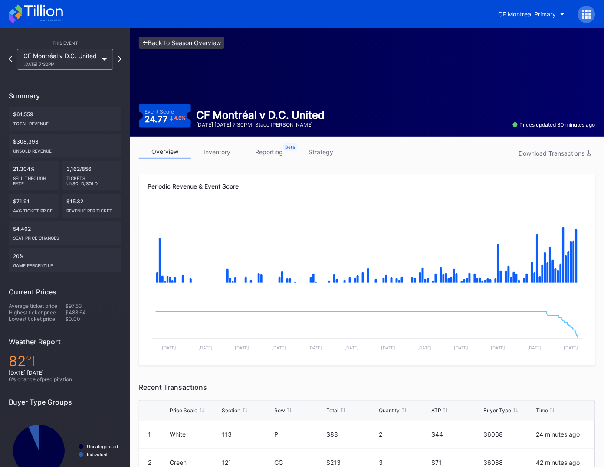
click at [160, 39] on link "<- Back to Season Overview" at bounding box center [181, 43] width 85 height 12
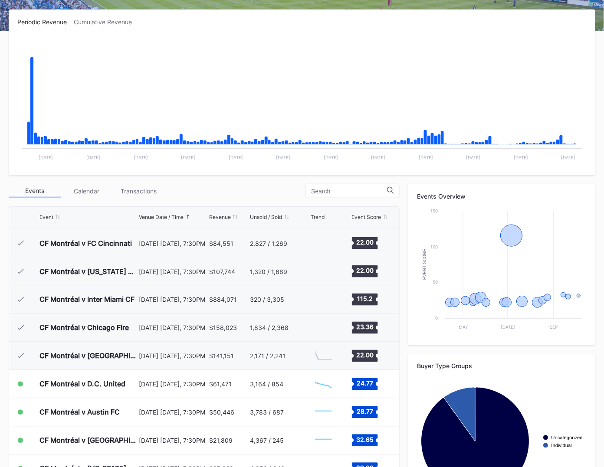
scroll to position [188, 0]
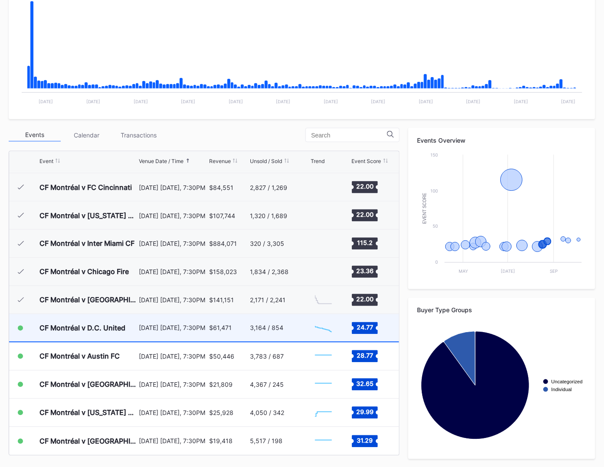
click at [166, 337] on div "[DATE] [DATE], 7:30PM" at bounding box center [173, 328] width 68 height 27
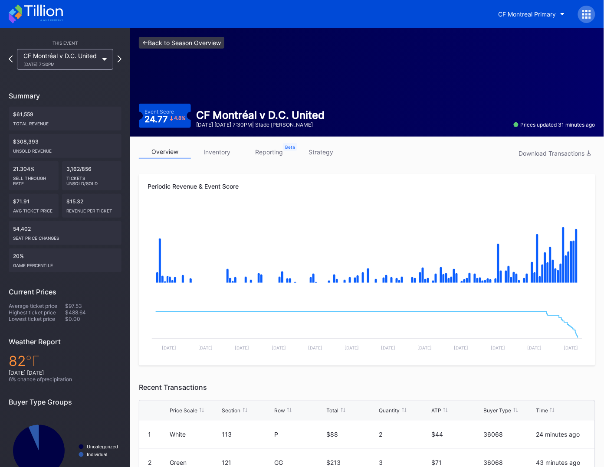
click at [210, 39] on link "<- Back to Season Overview" at bounding box center [181, 43] width 85 height 12
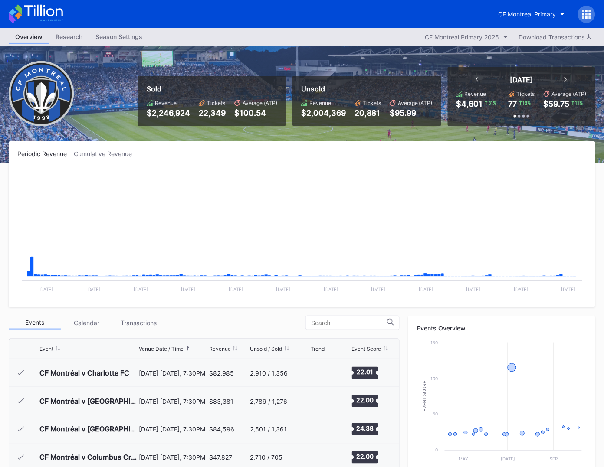
scroll to position [195, 0]
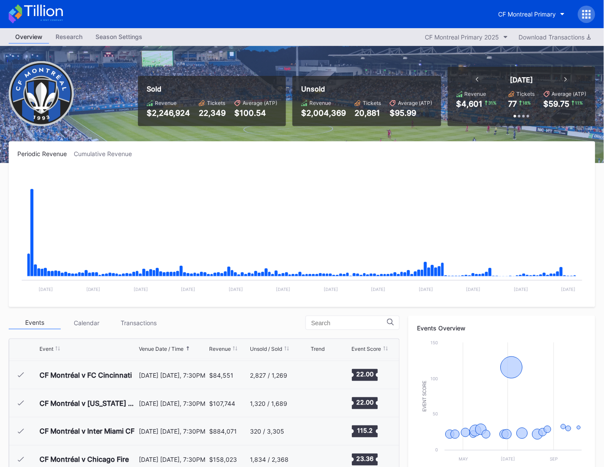
click at [60, 22] on icon at bounding box center [36, 13] width 54 height 19
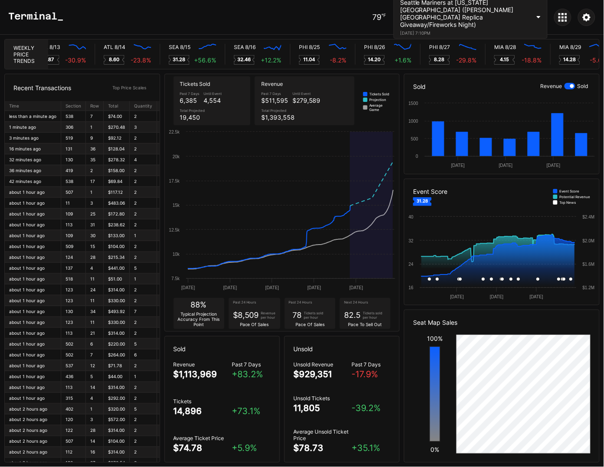
scroll to position [0, 3926]
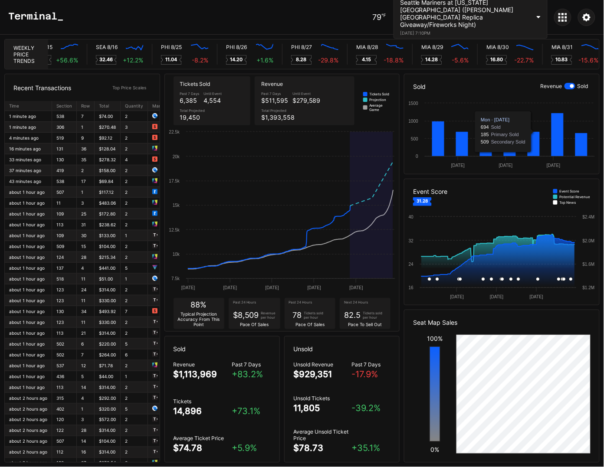
click at [455, 11] on div "Seattle Mariners at [US_STATE][GEOGRAPHIC_DATA] ([PERSON_NAME][GEOGRAPHIC_DATA]…" at bounding box center [465, 14] width 130 height 30
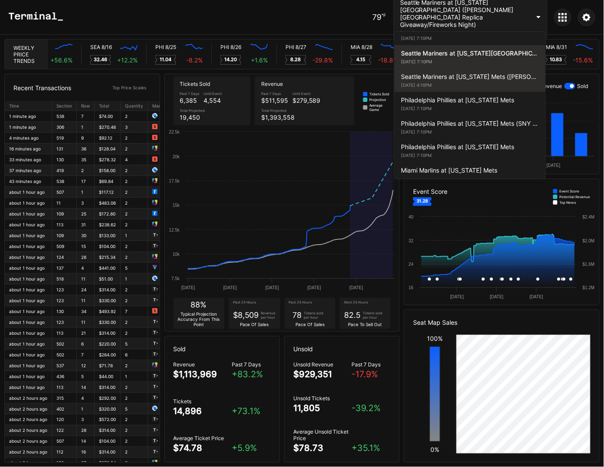
scroll to position [0, 4070]
click at [459, 70] on div "Seattle Mariners at [US_STATE] Mets ([PERSON_NAME] Bobblehead Giveaway) [DATE] …" at bounding box center [469, 80] width 151 height 23
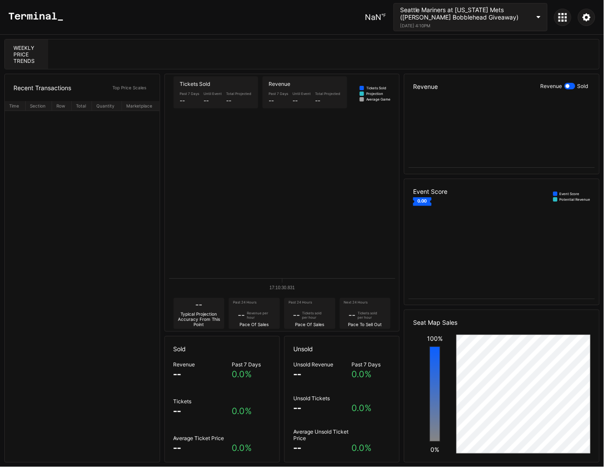
scroll to position [0, 0]
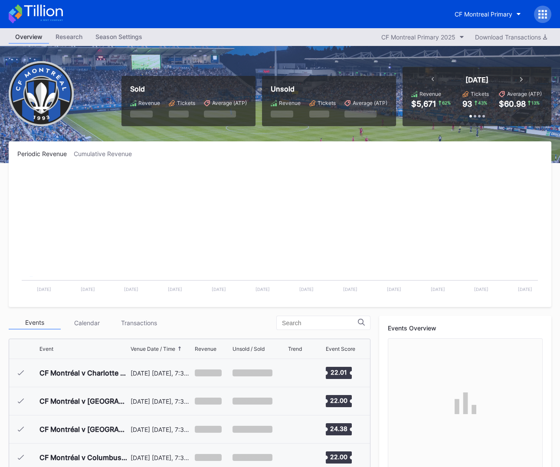
scroll to position [195, 0]
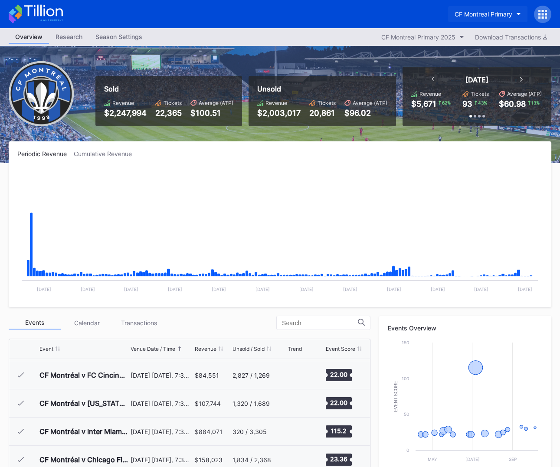
click at [509, 14] on div "CF Montreal Primary" at bounding box center [484, 13] width 58 height 7
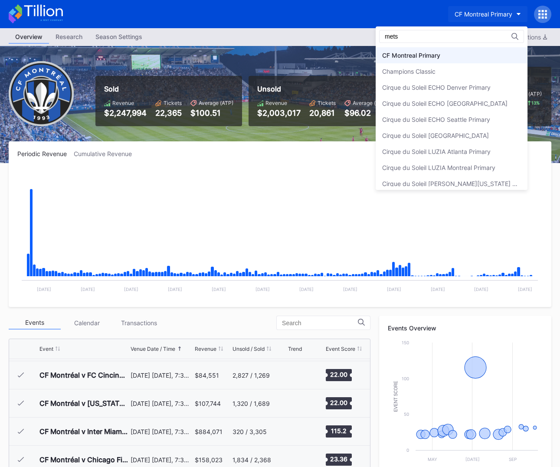
scroll to position [0, 0]
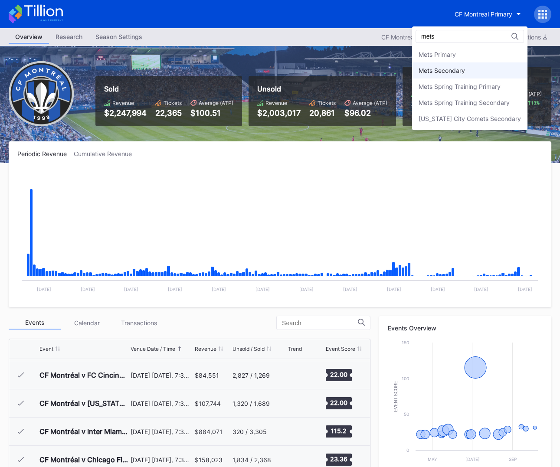
type input "mets"
click at [456, 70] on div "Mets Secondary" at bounding box center [442, 70] width 46 height 7
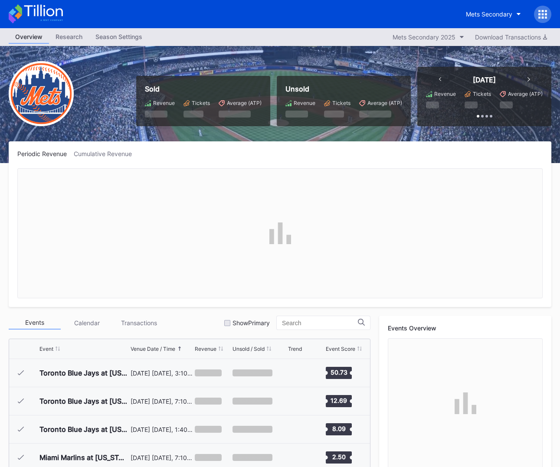
scroll to position [1692, 0]
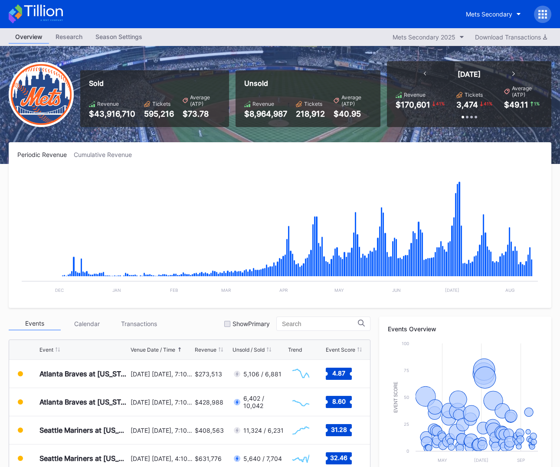
click at [115, 152] on div "Cumulative Revenue" at bounding box center [106, 154] width 65 height 7
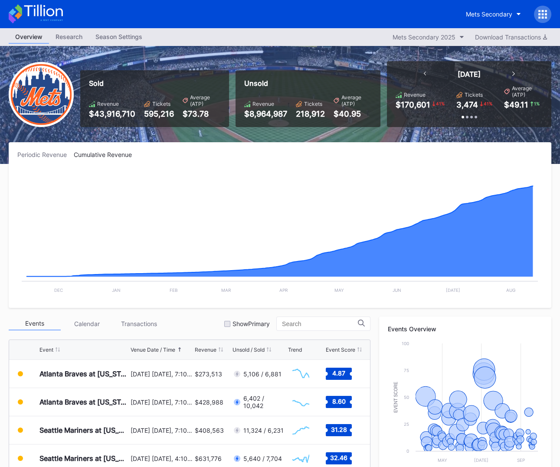
click at [53, 152] on div "Periodic Revenue" at bounding box center [45, 154] width 56 height 7
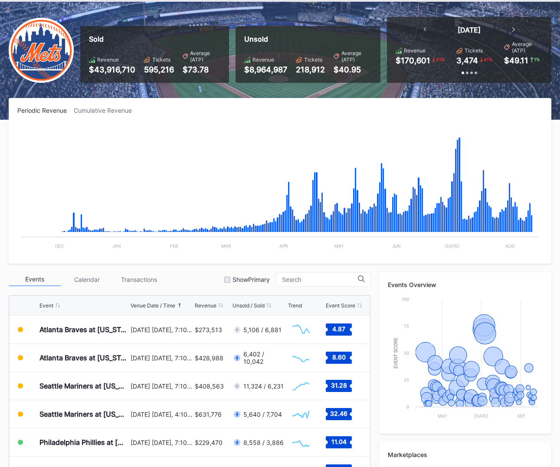
scroll to position [0, 0]
